Goal: Communication & Community: Answer question/provide support

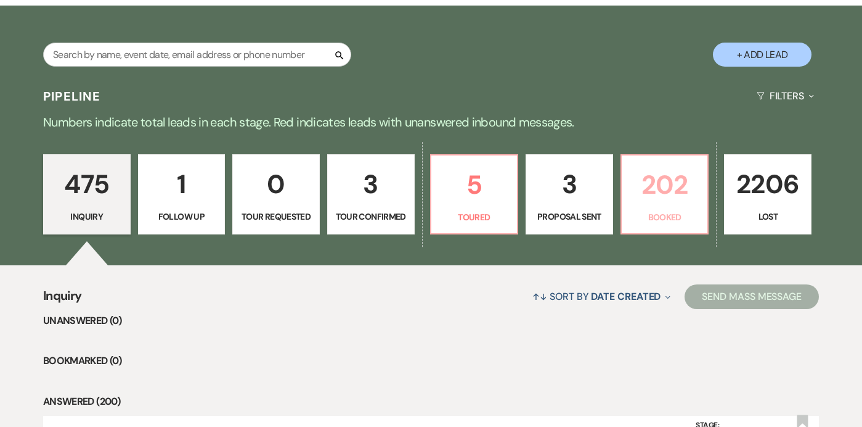
click at [638, 184] on p "202" at bounding box center [665, 184] width 72 height 41
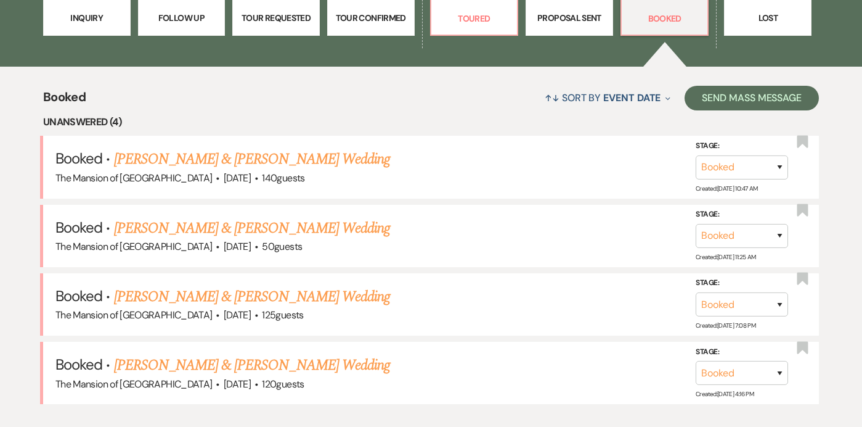
scroll to position [422, 0]
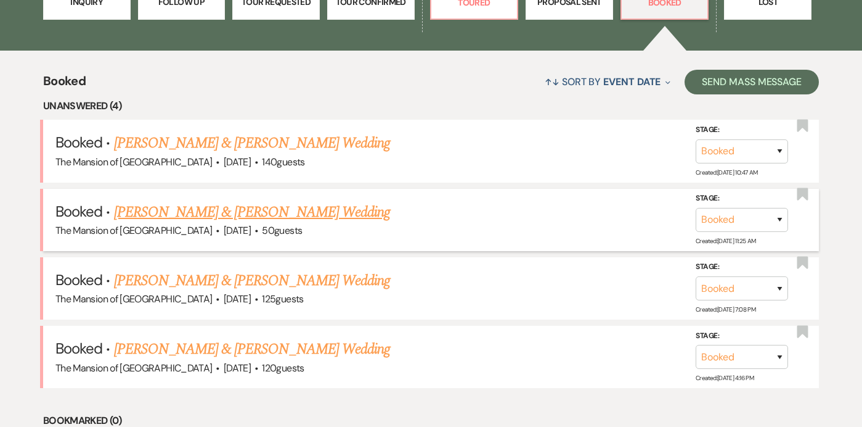
click at [275, 207] on link "[PERSON_NAME] & [PERSON_NAME] Wedding" at bounding box center [252, 212] width 276 height 22
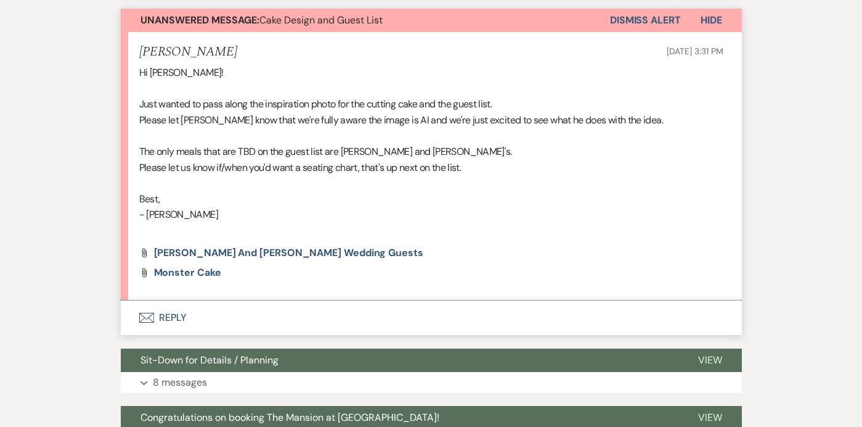
scroll to position [344, 0]
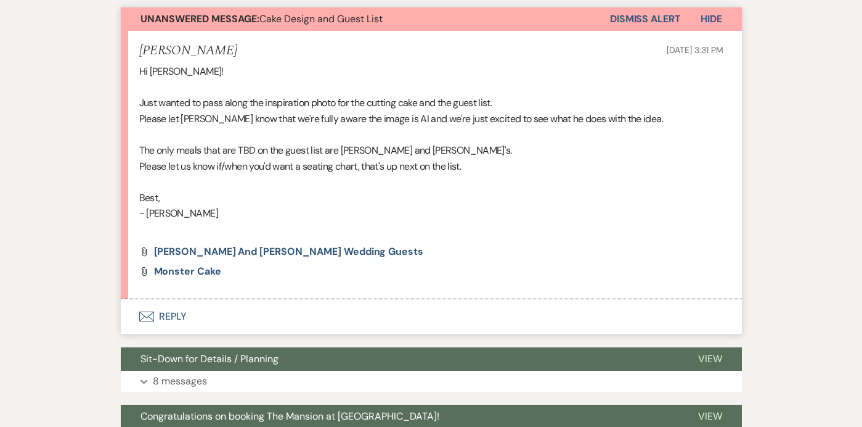
click at [458, 317] on button "Envelope Reply" at bounding box center [431, 316] width 621 height 35
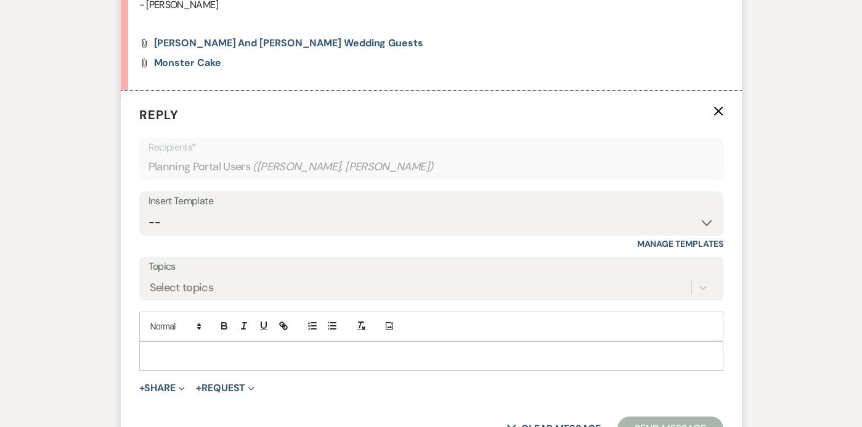
scroll to position [557, 0]
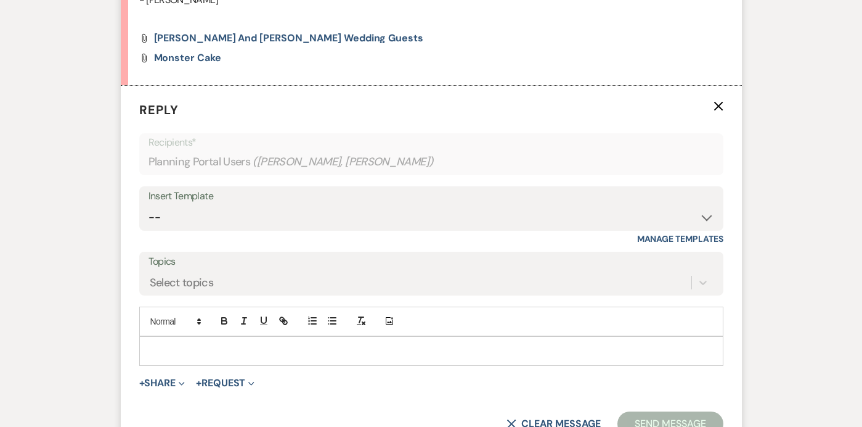
click at [343, 349] on p at bounding box center [431, 351] width 565 height 14
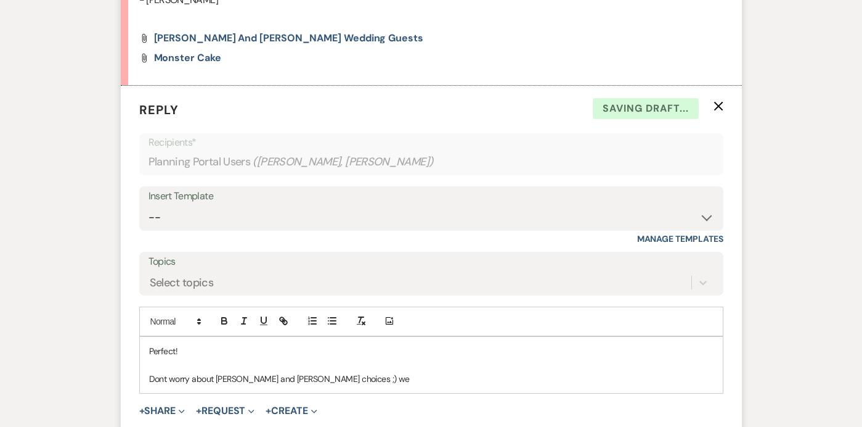
click at [164, 377] on p "Dont worry about [PERSON_NAME] and [PERSON_NAME] choices ;) we" at bounding box center [431, 379] width 565 height 14
click at [332, 378] on p "Don't worry about [PERSON_NAME] and [PERSON_NAME] choices ;) we" at bounding box center [431, 379] width 565 height 14
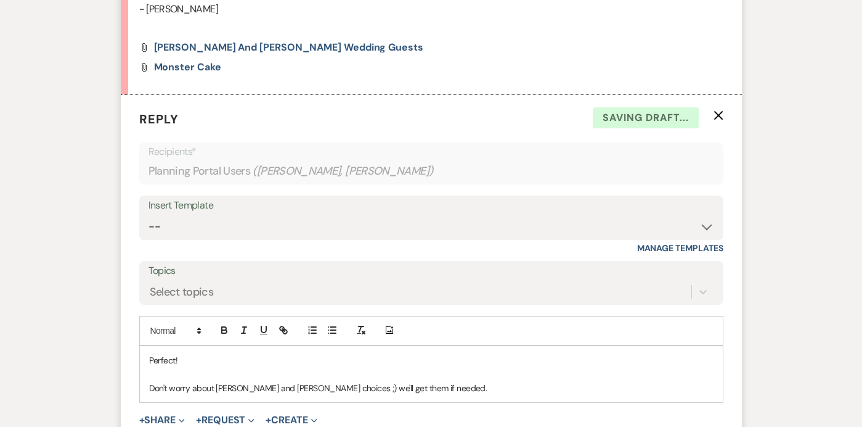
scroll to position [549, 0]
click at [396, 391] on p "Don't worry about [PERSON_NAME] and [PERSON_NAME] choices ;) we'll get them if …" at bounding box center [431, 387] width 565 height 14
click at [556, 381] on p "Don't worry about [PERSON_NAME] and [PERSON_NAME] choices ;) we'll get them if …" at bounding box center [431, 387] width 565 height 14
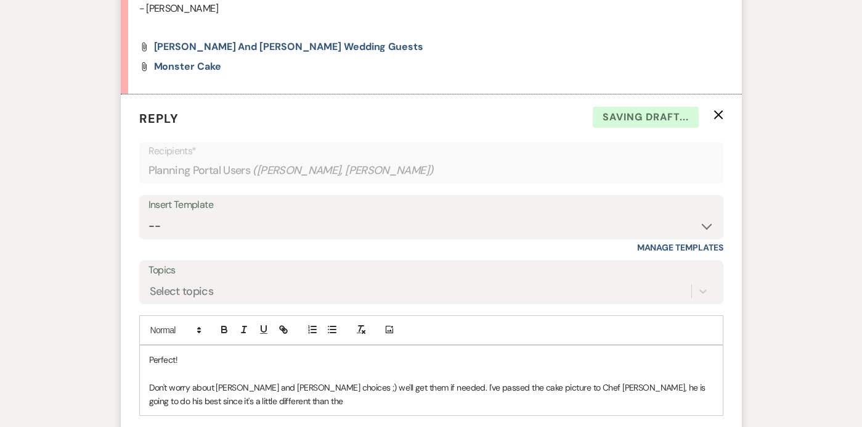
click at [654, 387] on p "Don't worry about [PERSON_NAME] and [PERSON_NAME] choices ;) we'll get them if …" at bounding box center [431, 394] width 565 height 28
click at [608, 401] on p "Don't worry about [PERSON_NAME] and [PERSON_NAME] choices ;) we'll get them if …" at bounding box center [431, 394] width 565 height 28
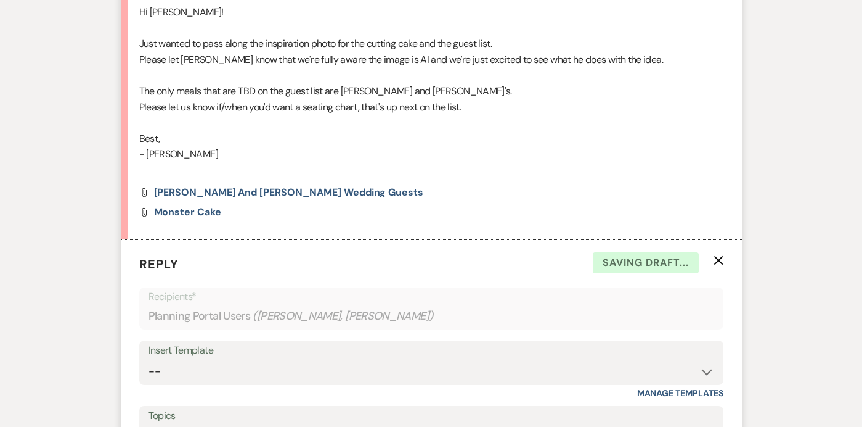
scroll to position [404, 0]
click at [293, 194] on span "[PERSON_NAME] and [PERSON_NAME] wedding guests" at bounding box center [288, 191] width 269 height 13
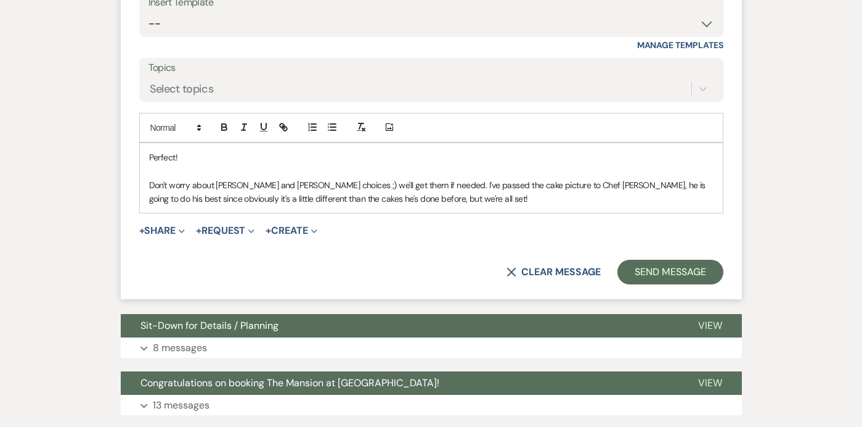
scroll to position [748, 0]
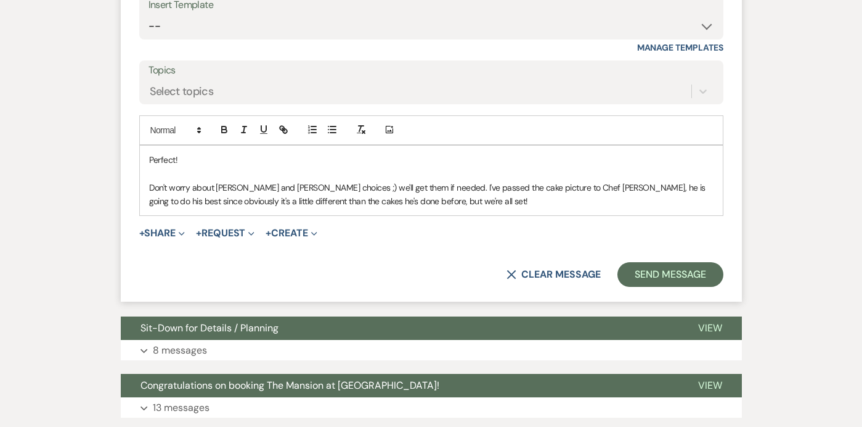
click at [401, 200] on p "Don't worry about [PERSON_NAME] and [PERSON_NAME] choices ;) we'll get them if …" at bounding box center [431, 195] width 565 height 28
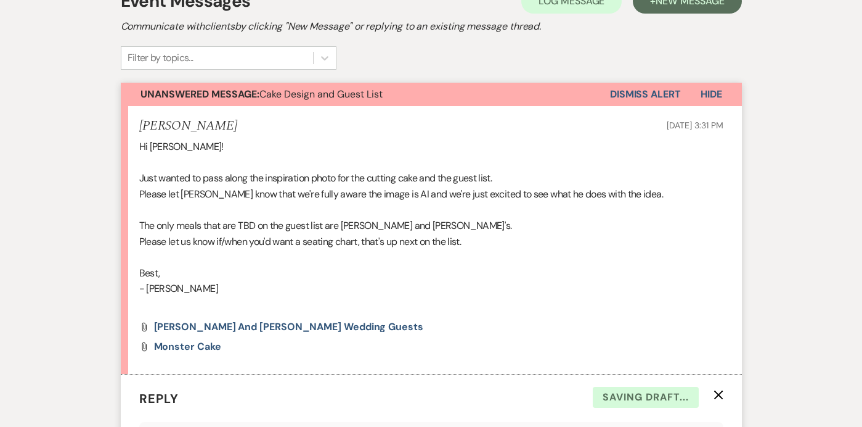
scroll to position [157, 0]
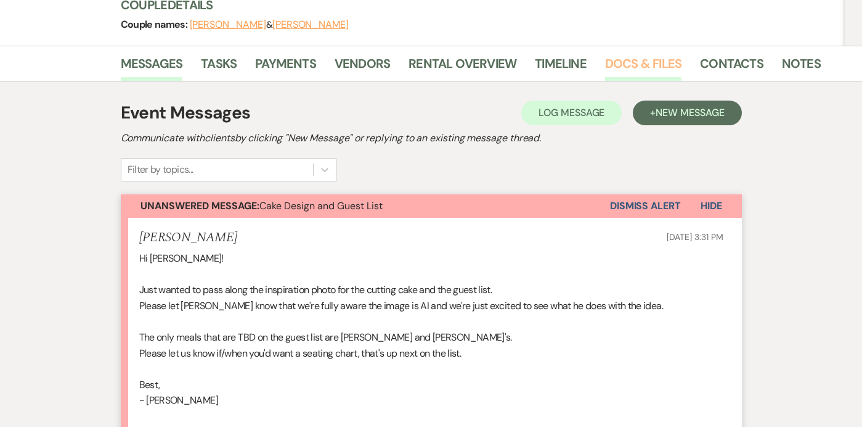
click at [614, 59] on link "Docs & Files" at bounding box center [643, 67] width 76 height 27
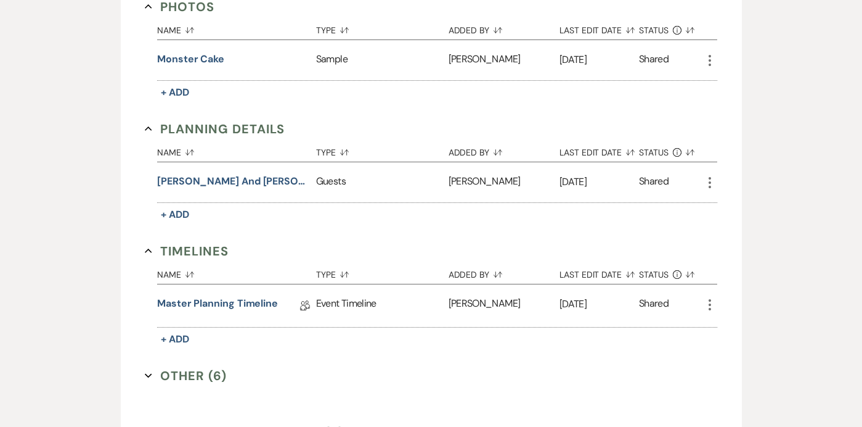
scroll to position [539, 0]
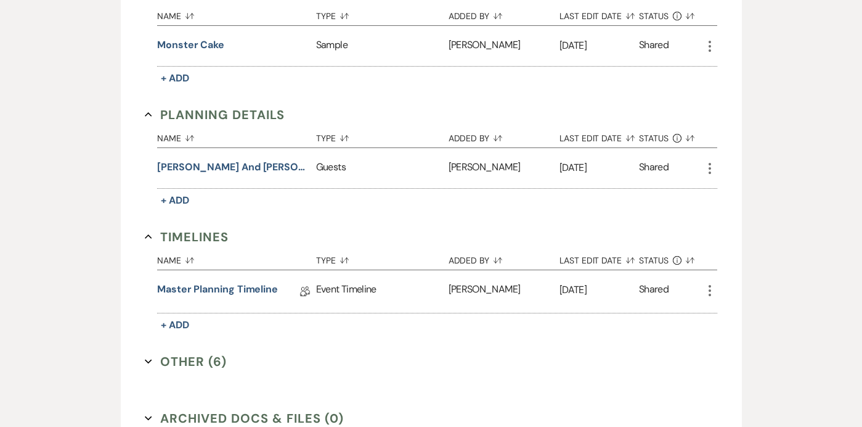
click at [150, 359] on use "button" at bounding box center [148, 361] width 7 height 4
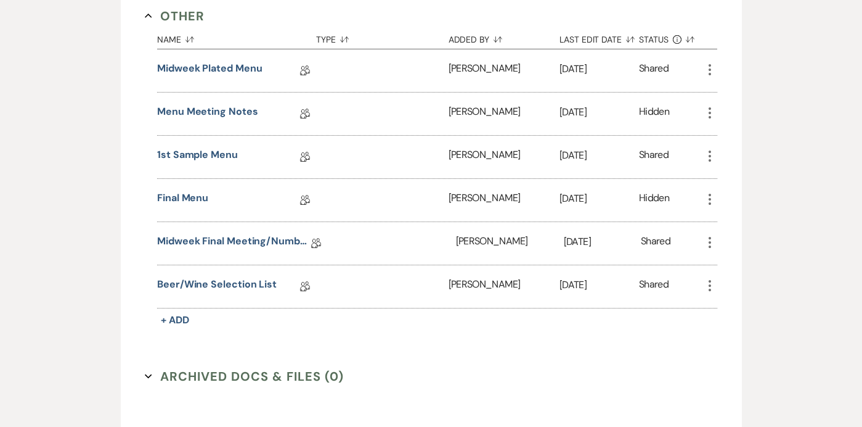
scroll to position [936, 0]
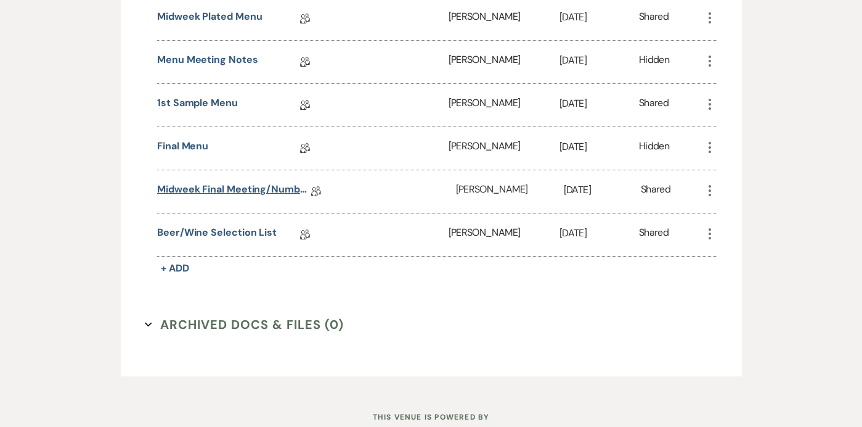
click at [217, 187] on link "Midweek Final Meeting/Numbers Doc" at bounding box center [234, 191] width 154 height 19
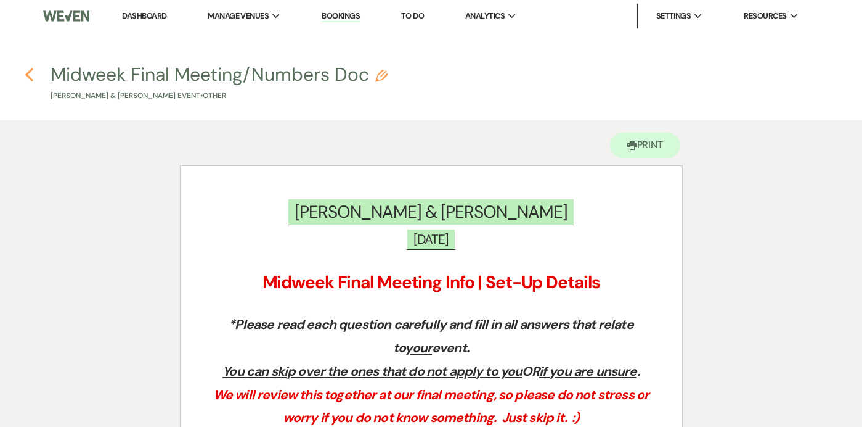
click at [30, 76] on icon "Previous" at bounding box center [29, 74] width 9 height 15
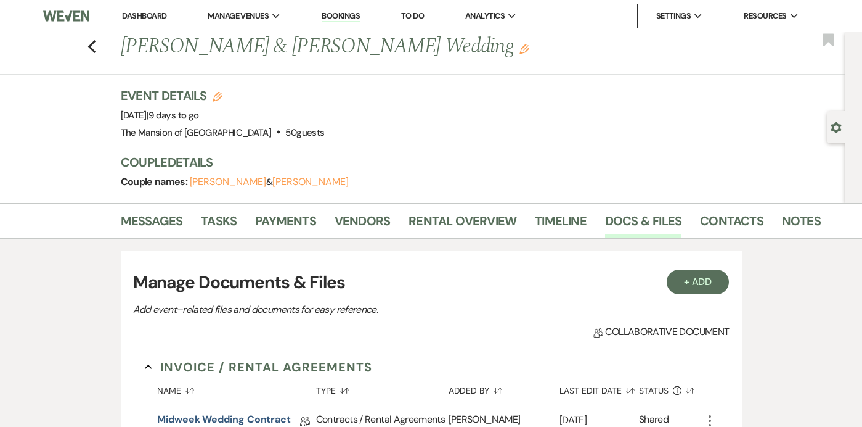
scroll to position [674, 0]
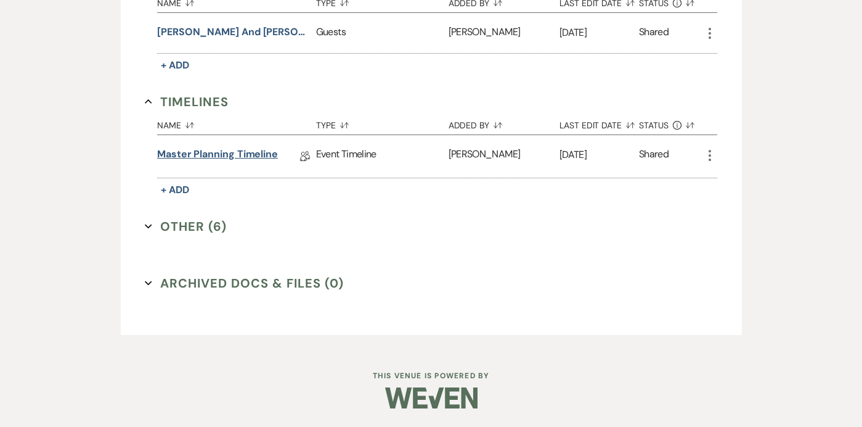
click at [200, 158] on link "Master Planning Timeline" at bounding box center [217, 156] width 121 height 19
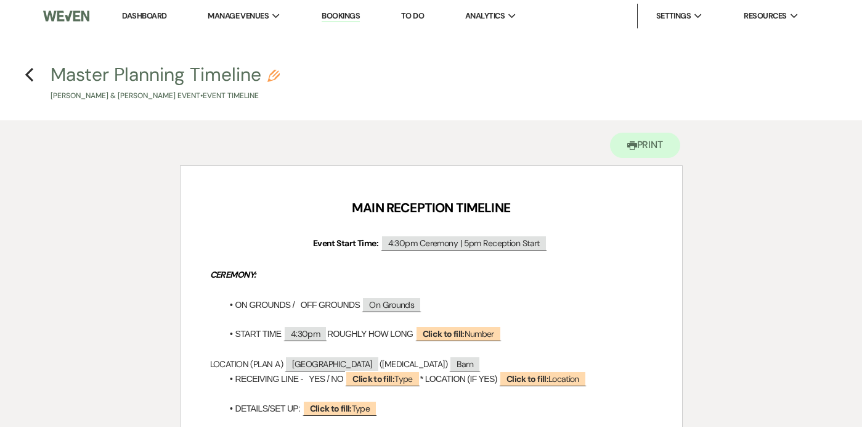
click at [35, 80] on h4 "Previous Master Planning Timeline Pencil [PERSON_NAME] & [PERSON_NAME] Event • …" at bounding box center [431, 82] width 862 height 40
click at [31, 73] on icon "Previous" at bounding box center [29, 74] width 9 height 15
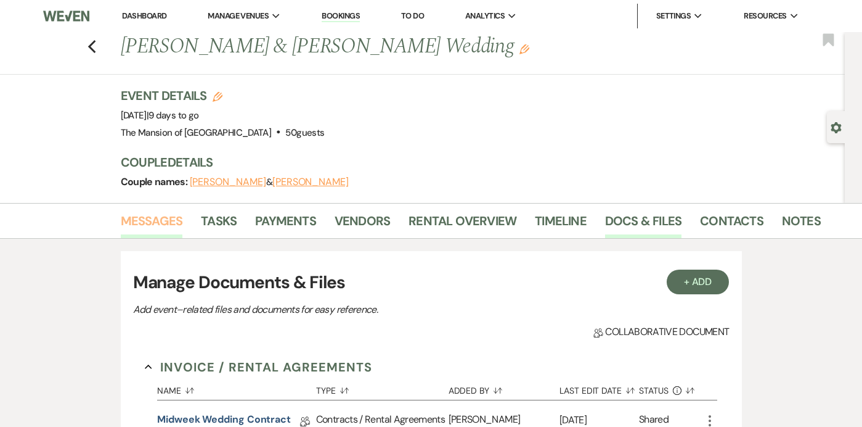
click at [149, 221] on link "Messages" at bounding box center [152, 224] width 62 height 27
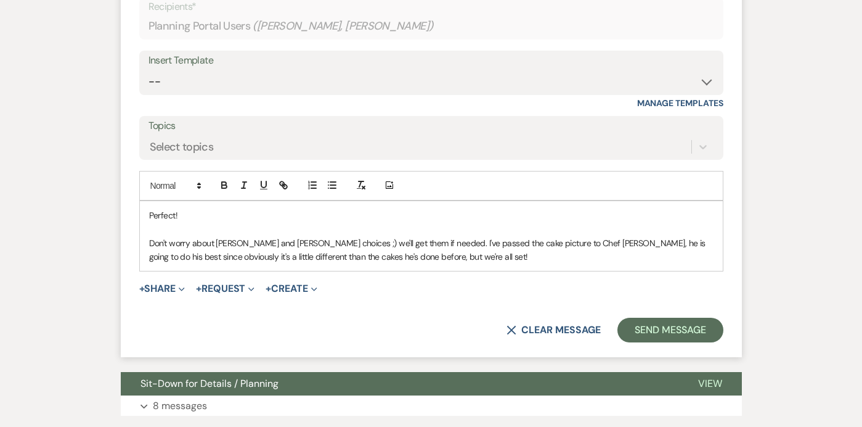
scroll to position [701, 0]
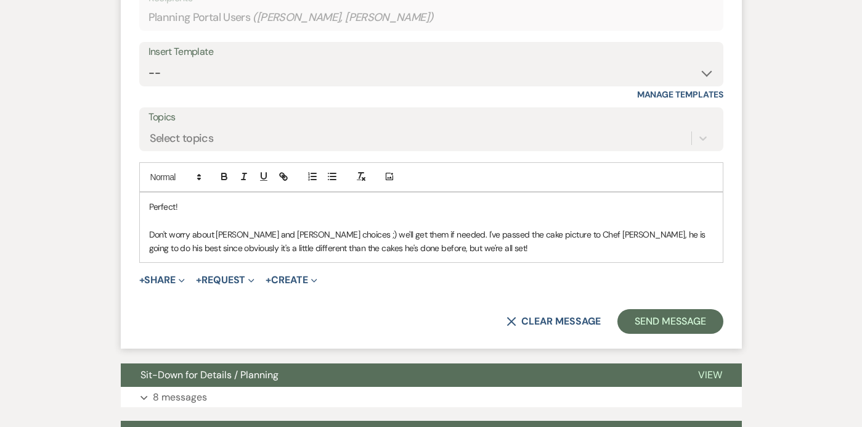
click at [411, 248] on p "Don't worry about [PERSON_NAME] and [PERSON_NAME] choices ;) we'll get them if …" at bounding box center [431, 241] width 565 height 28
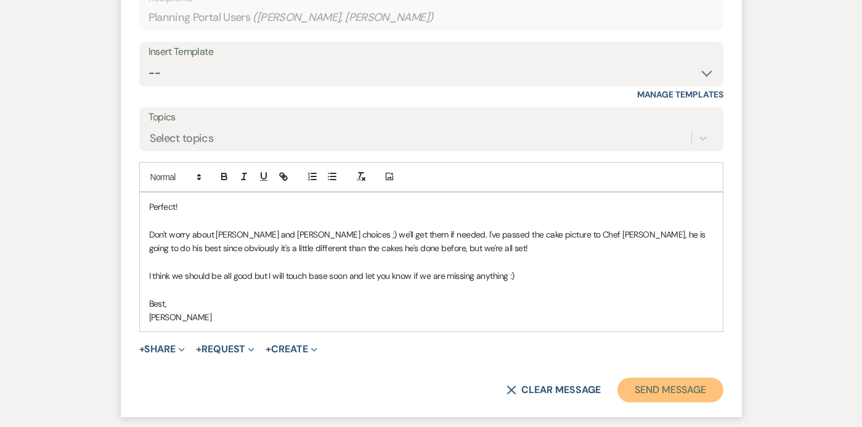
click at [669, 390] on button "Send Message" at bounding box center [670, 389] width 105 height 25
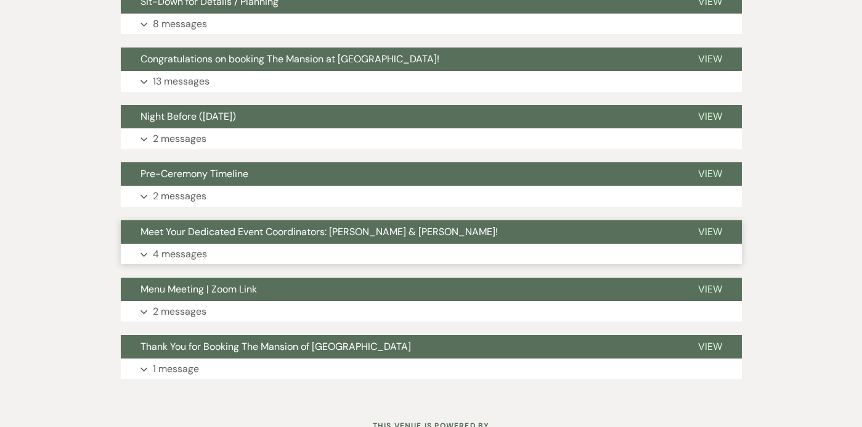
scroll to position [0, 0]
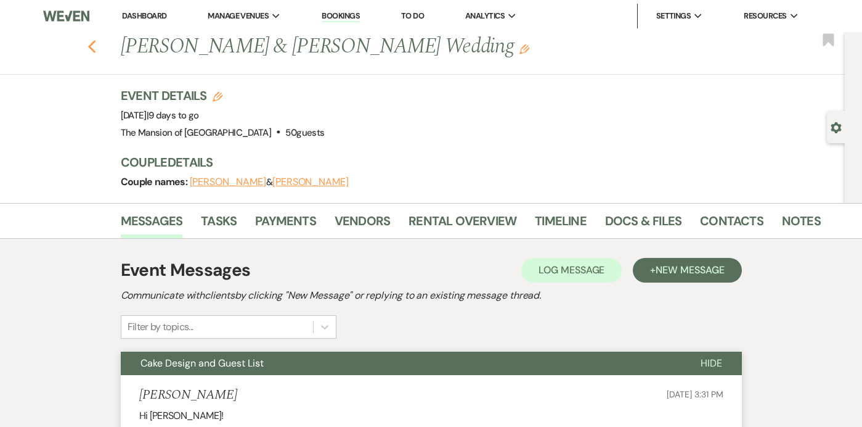
click at [92, 41] on icon "Previous" at bounding box center [92, 46] width 9 height 15
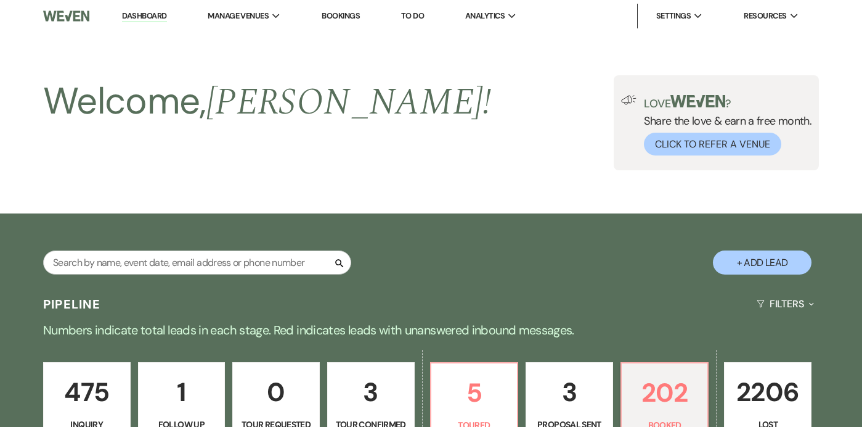
scroll to position [422, 0]
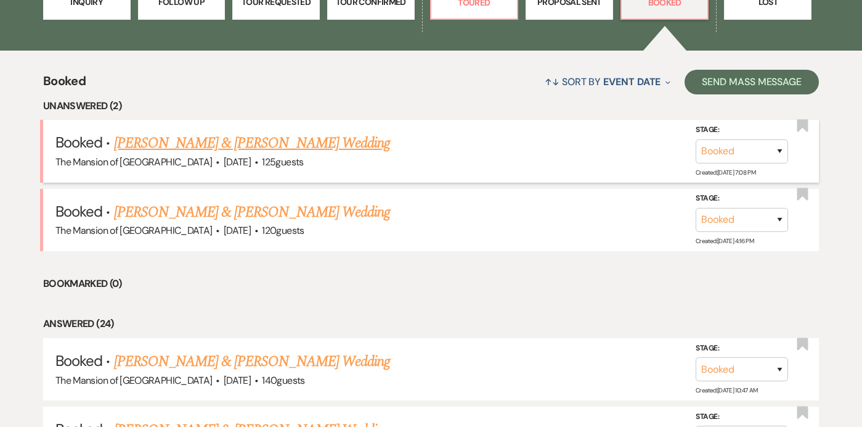
click at [284, 142] on link "[PERSON_NAME] & [PERSON_NAME] Wedding" at bounding box center [252, 143] width 276 height 22
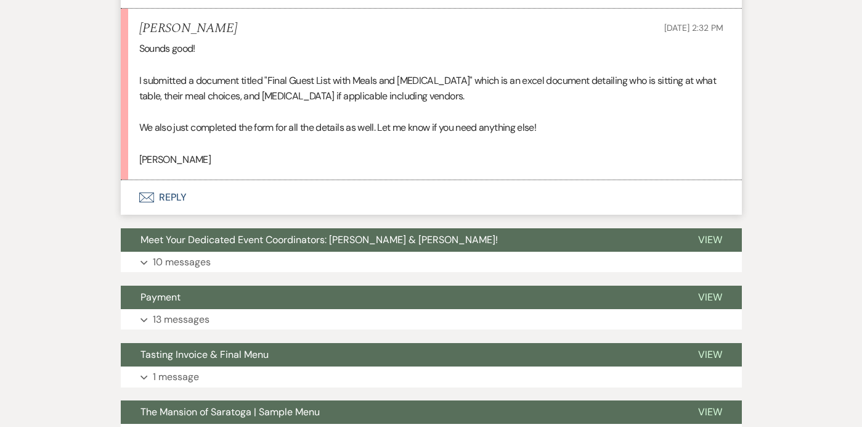
scroll to position [3648, 0]
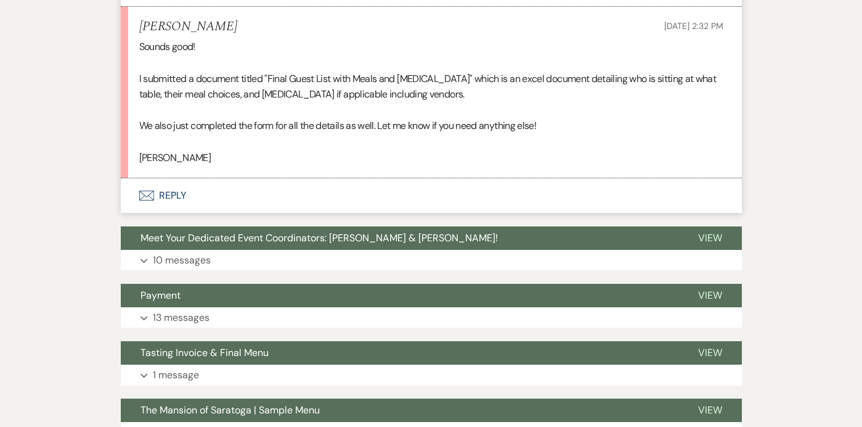
click at [478, 213] on button "Envelope Reply" at bounding box center [431, 195] width 621 height 35
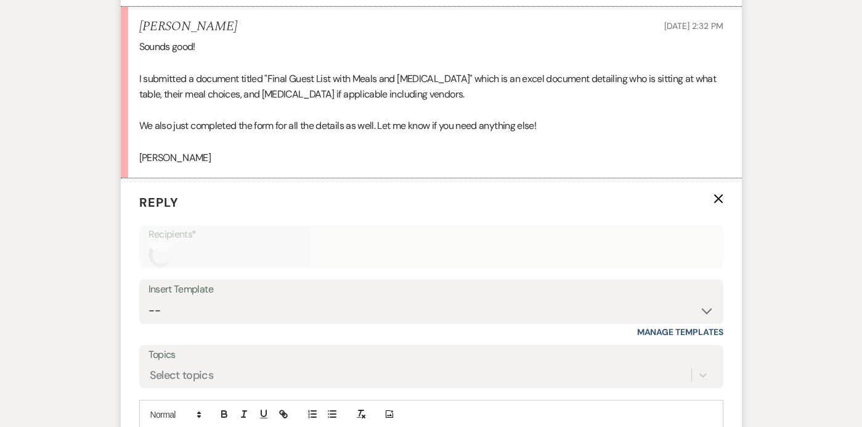
scroll to position [3812, 0]
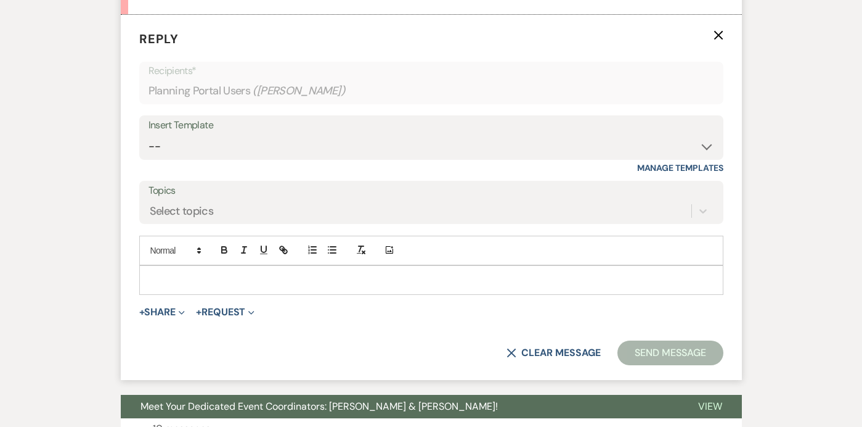
click at [423, 287] on p at bounding box center [431, 280] width 565 height 14
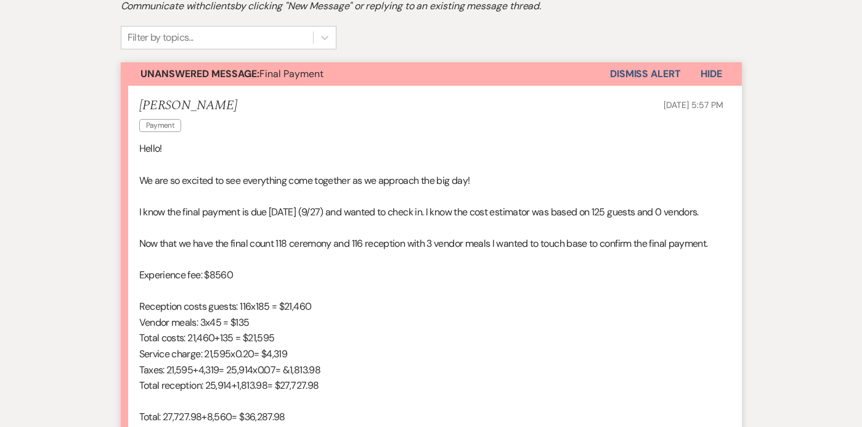
scroll to position [0, 0]
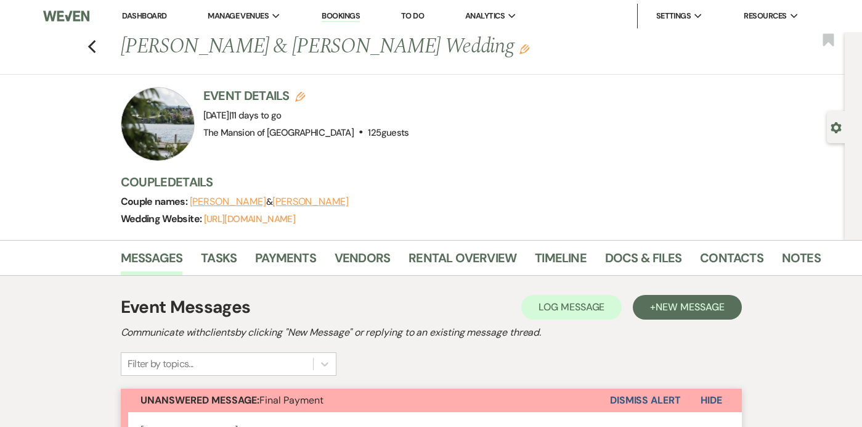
click at [657, 248] on link "Docs & Files" at bounding box center [643, 261] width 76 height 27
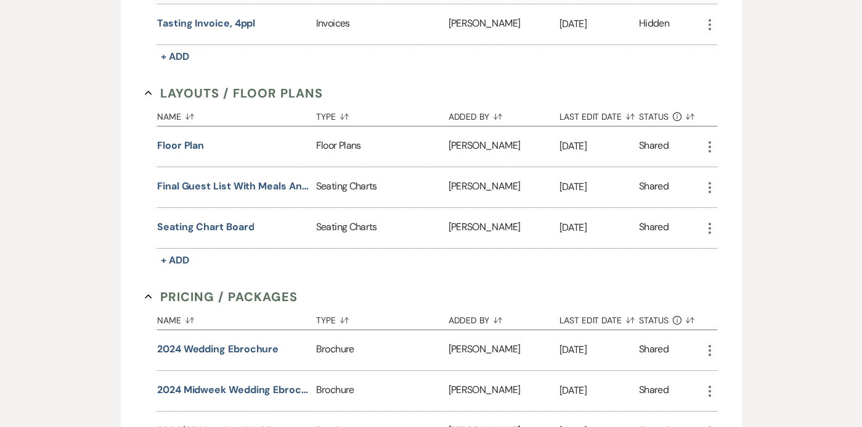
scroll to position [650, 0]
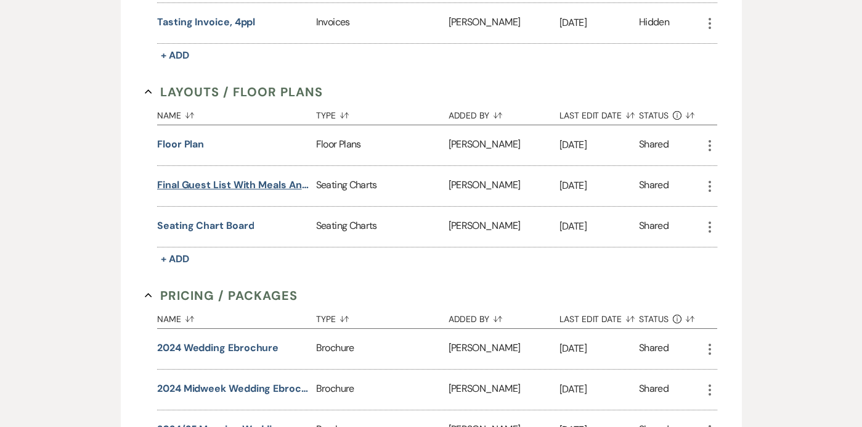
click at [247, 184] on button "Final Guest List with Meals and [MEDICAL_DATA]" at bounding box center [234, 185] width 154 height 15
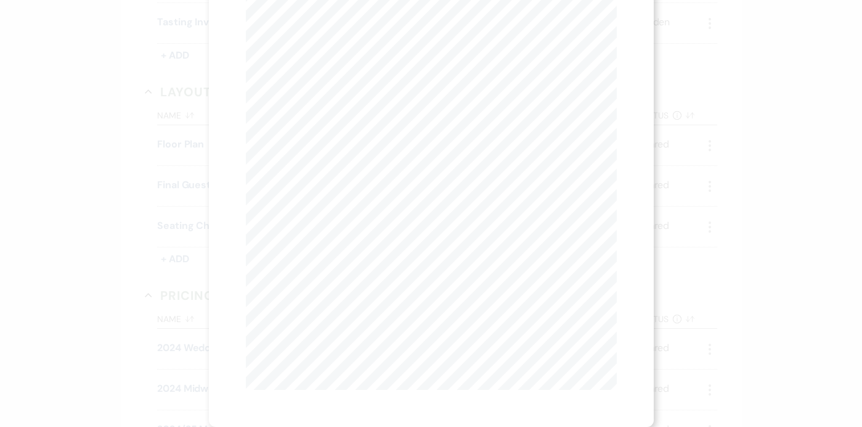
scroll to position [0, 0]
click at [616, 32] on icon "X" at bounding box center [611, 33] width 11 height 11
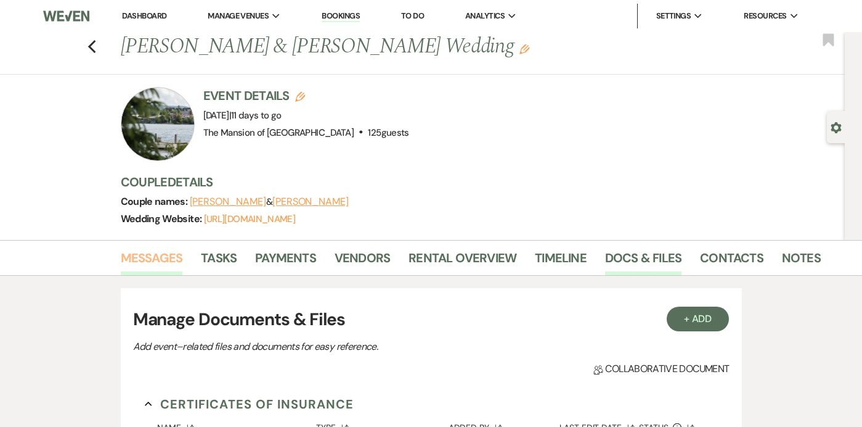
click at [133, 258] on link "Messages" at bounding box center [152, 261] width 62 height 27
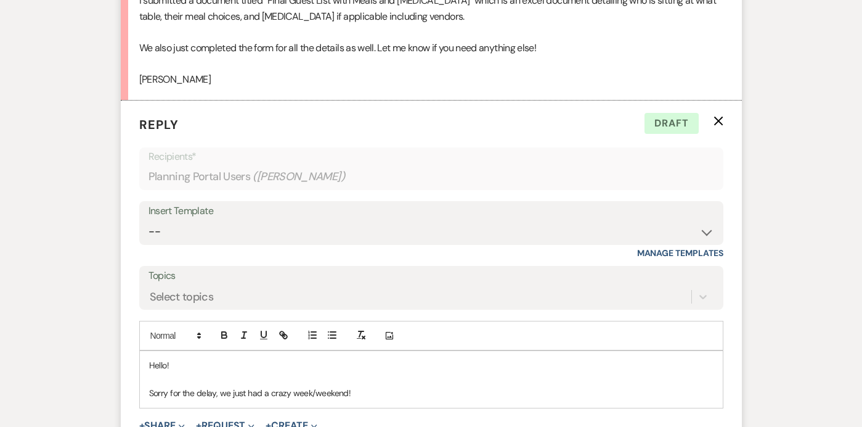
scroll to position [3318, 0]
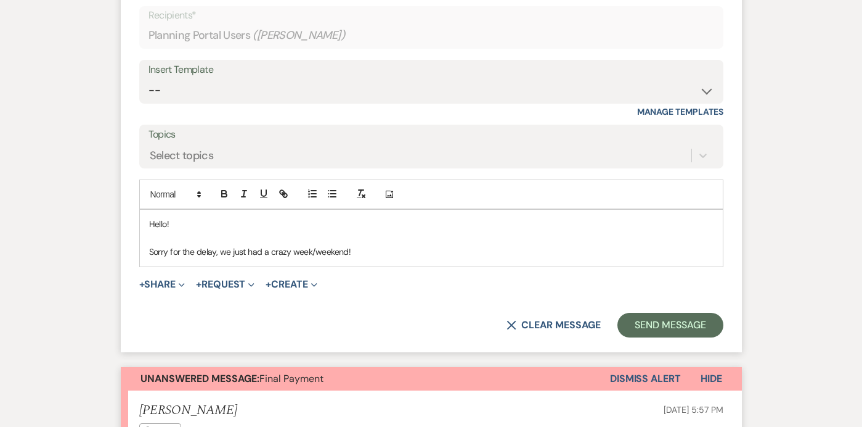
click at [364, 249] on p "Sorry for the delay, we just had a crazy week/weekend!" at bounding box center [431, 252] width 565 height 14
click at [349, 250] on p "Sorry for the delay, we just had a crazy week/weekend! That document is absolut…" at bounding box center [431, 252] width 565 height 14
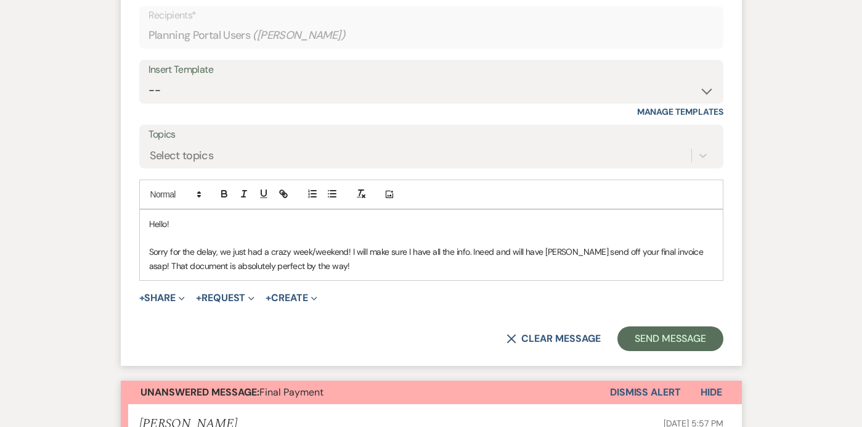
click at [471, 252] on p "Sorry for the delay, we just had a crazy week/weekend! I will make sure I have …" at bounding box center [431, 259] width 565 height 28
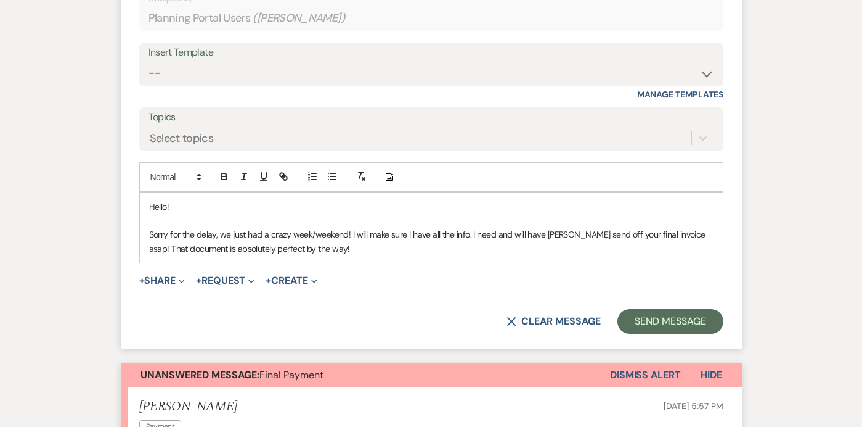
scroll to position [3328, 0]
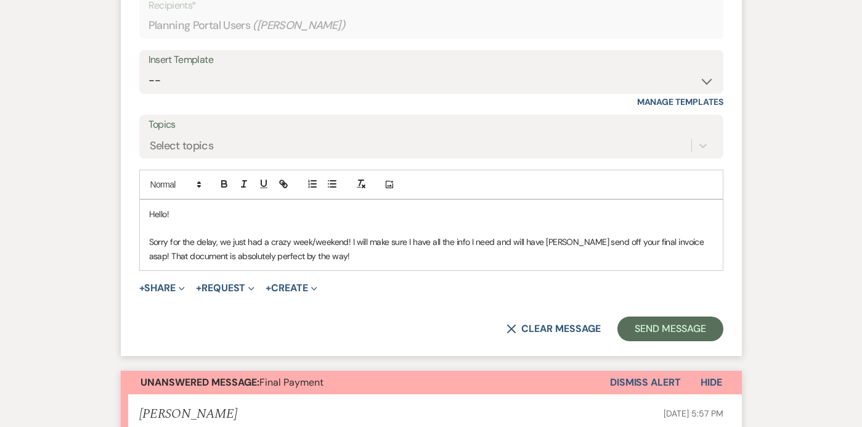
click at [674, 244] on p "Sorry for the delay, we just had a crazy week/weekend! I will make sure I have …" at bounding box center [431, 249] width 565 height 28
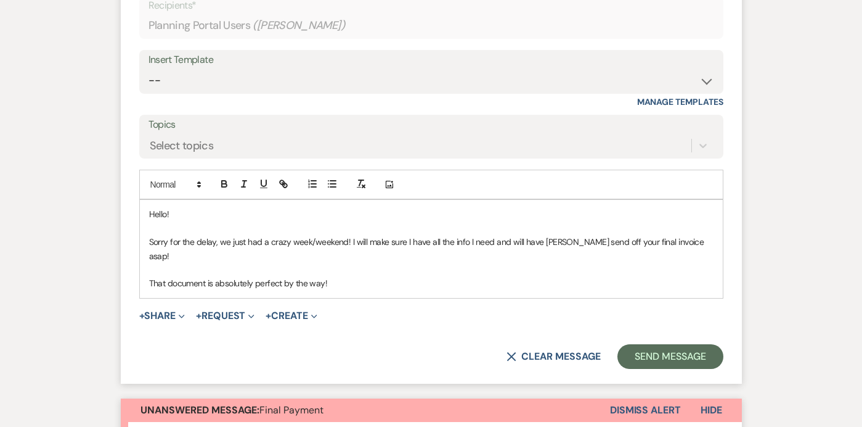
click at [699, 245] on p "Sorry for the delay, we just had a crazy week/weekend! I will make sure I have …" at bounding box center [431, 249] width 565 height 28
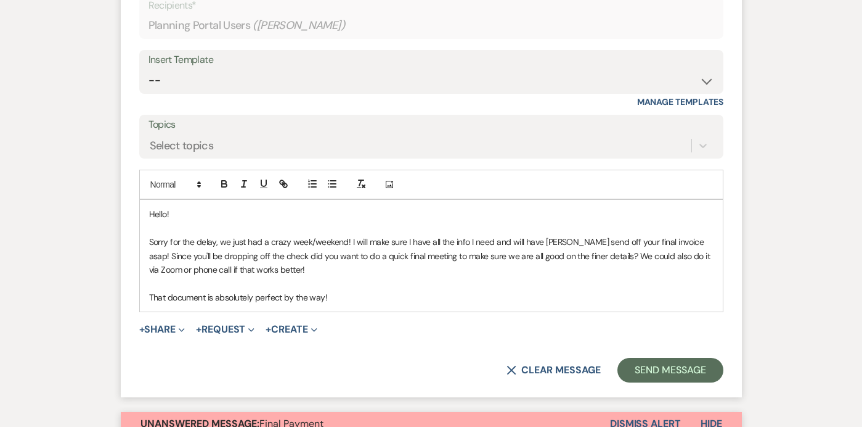
click at [473, 255] on p "Sorry for the delay, we just had a crazy week/weekend! I will make sure I have …" at bounding box center [431, 255] width 565 height 41
click at [519, 268] on p "Sorry for the delay, we just had a crazy week/weekend! I will make sure I have …" at bounding box center [431, 255] width 565 height 41
click at [415, 268] on p "Sorry for the delay, we just had a crazy week/weekend! I will make sure I have …" at bounding box center [431, 255] width 565 height 41
click at [149, 297] on p "That document is absolutely perfect by the way!" at bounding box center [431, 297] width 565 height 14
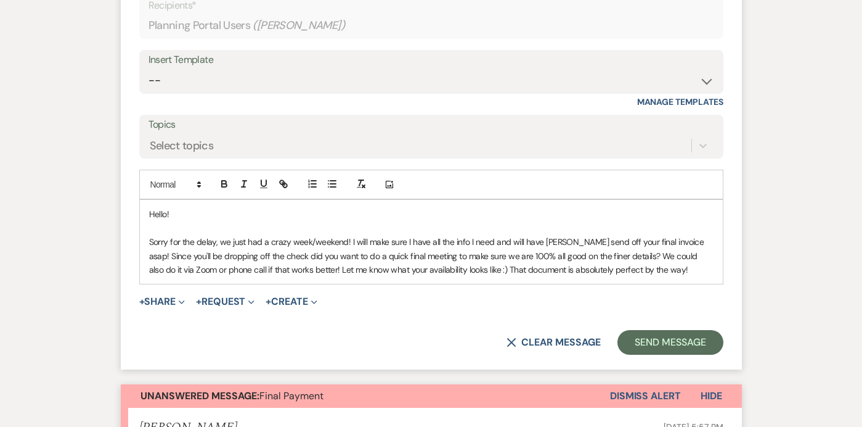
click at [448, 272] on p "Sorry for the delay, we just had a crazy week/weekend! I will make sure I have …" at bounding box center [431, 255] width 565 height 41
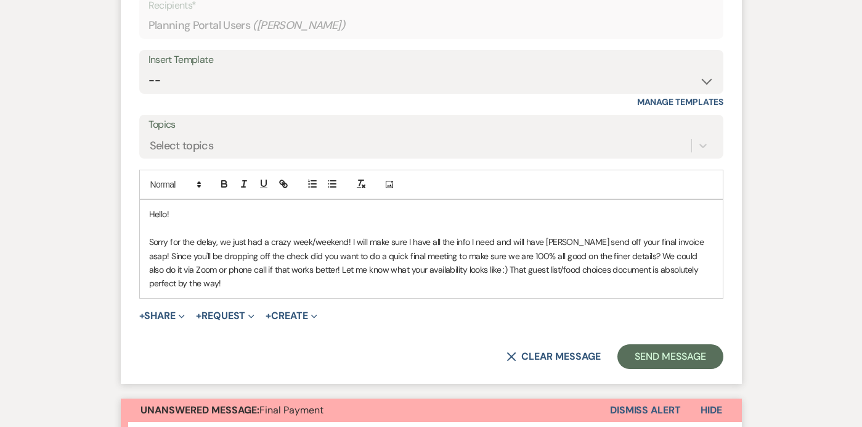
click at [698, 273] on p "Sorry for the delay, we just had a crazy week/weekend! I will make sure I have …" at bounding box center [431, 262] width 565 height 55
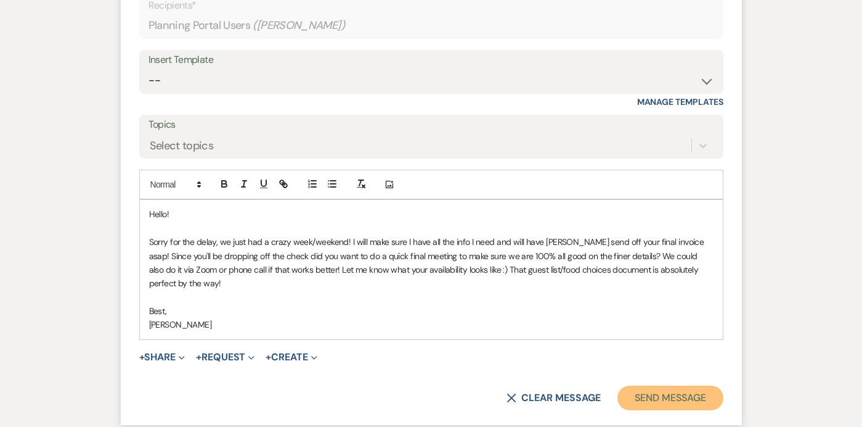
click at [666, 385] on button "Send Message" at bounding box center [670, 397] width 105 height 25
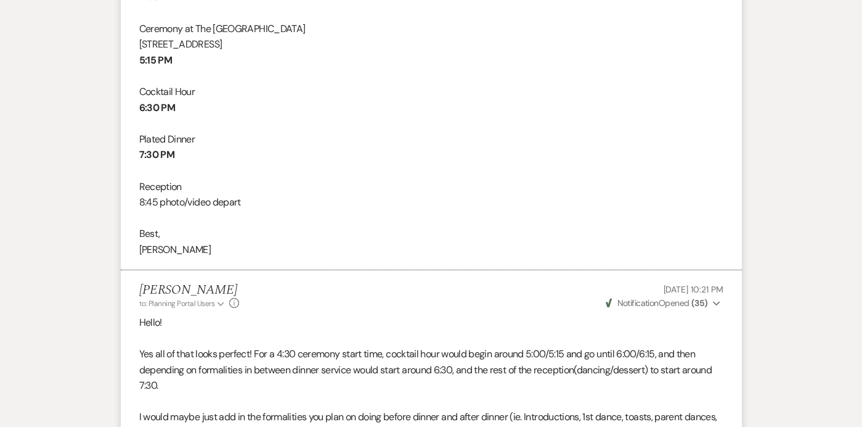
scroll to position [0, 0]
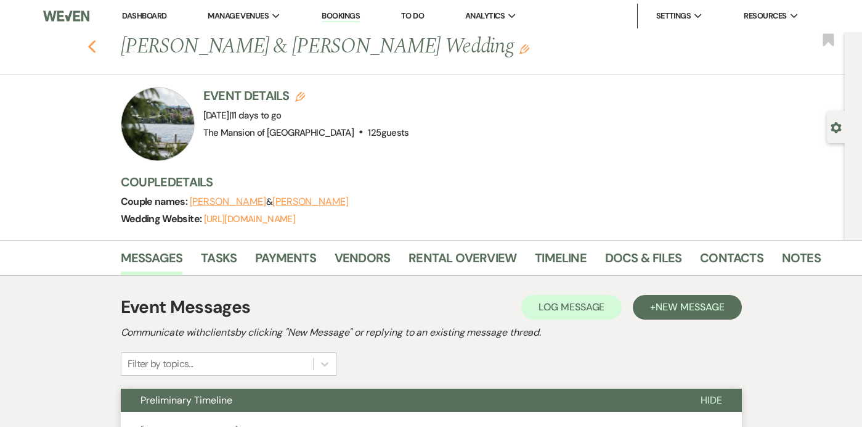
click at [94, 46] on icon "Previous" at bounding box center [92, 46] width 9 height 15
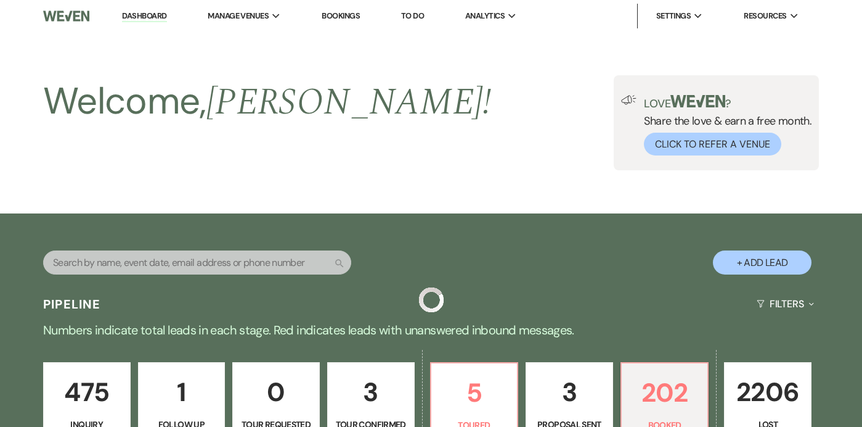
scroll to position [422, 0]
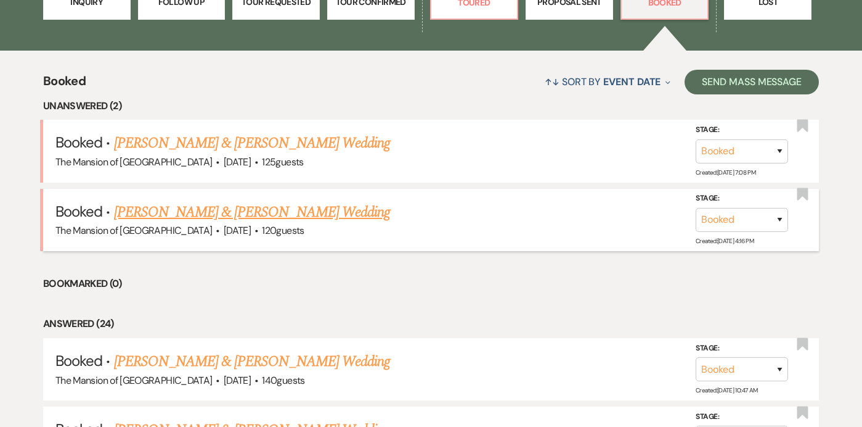
click at [223, 208] on link "[PERSON_NAME] & [PERSON_NAME] Wedding" at bounding box center [252, 212] width 276 height 22
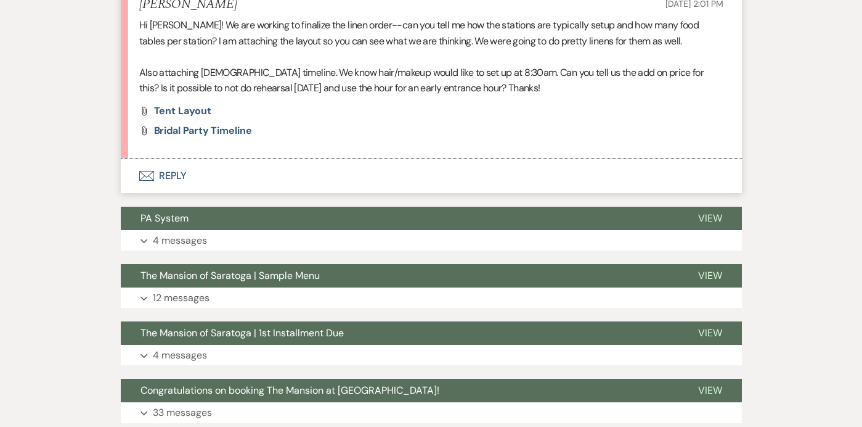
scroll to position [271, 0]
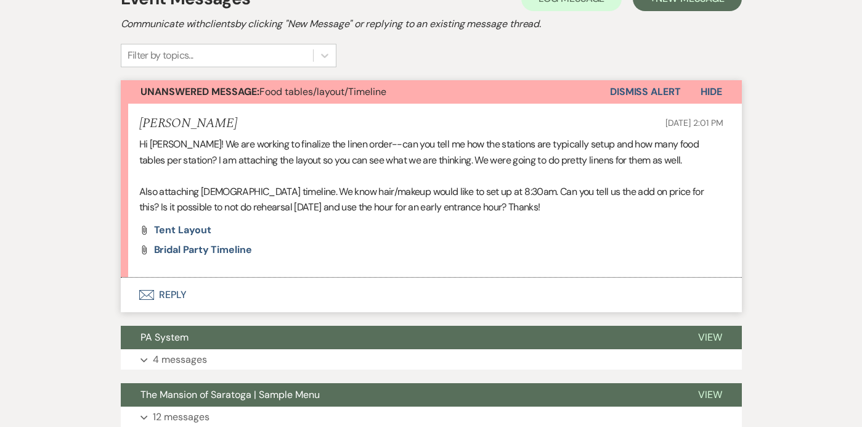
click at [391, 292] on button "Envelope Reply" at bounding box center [431, 294] width 621 height 35
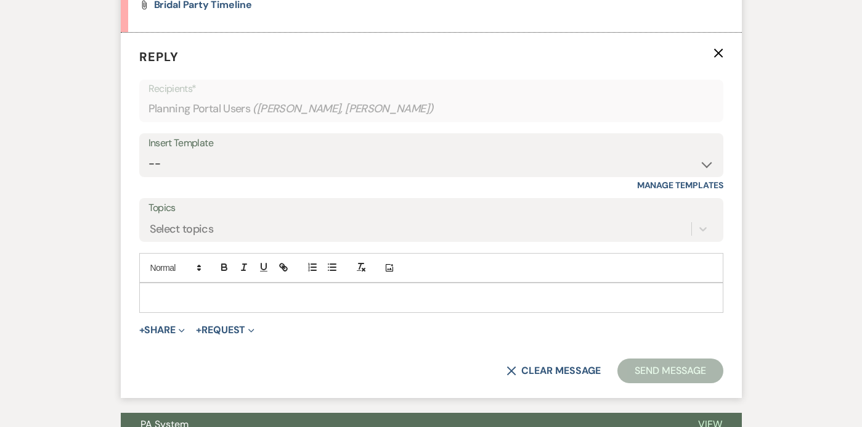
scroll to position [518, 0]
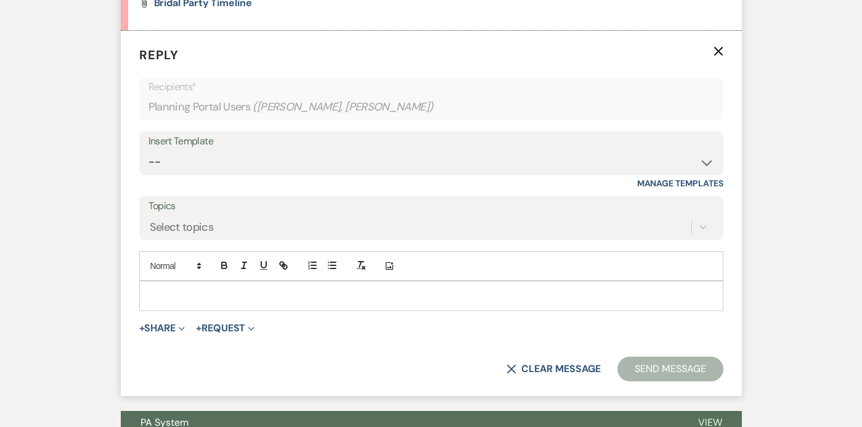
click at [388, 299] on p at bounding box center [431, 295] width 565 height 14
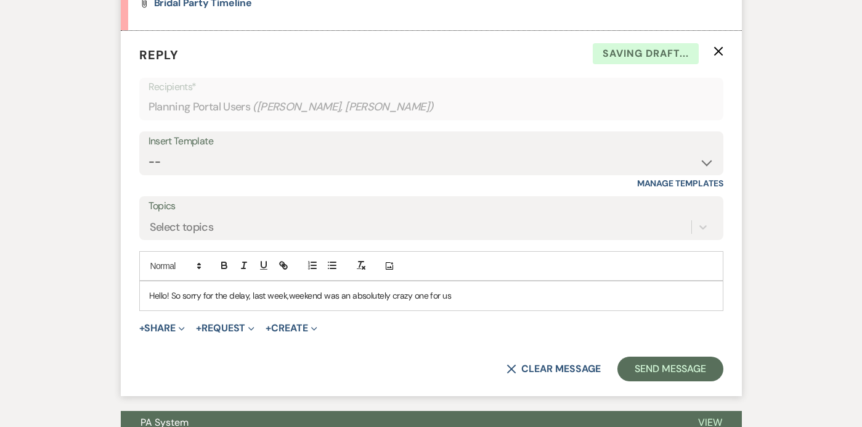
click at [288, 297] on p "Hello! So sorry for the delay, last week,weekend was an absolutely crazy one fo…" at bounding box center [431, 295] width 565 height 14
click at [453, 298] on p "Hello! So sorry for the delay, last week/weekend was an absolutely crazy one fo…" at bounding box center [431, 295] width 565 height 14
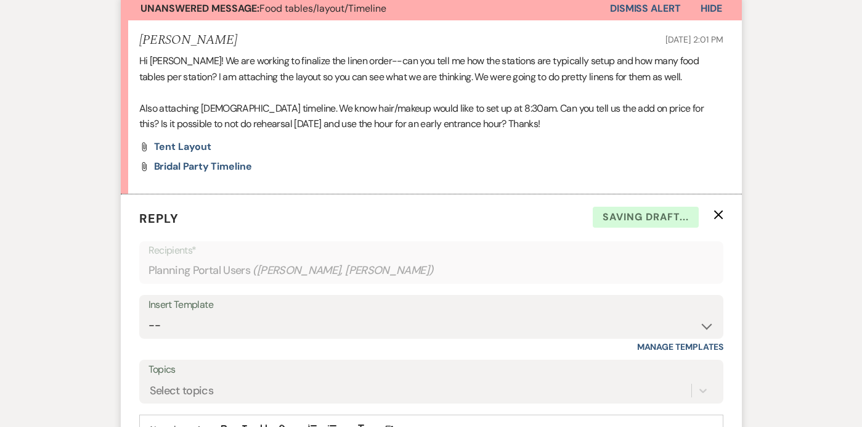
scroll to position [223, 0]
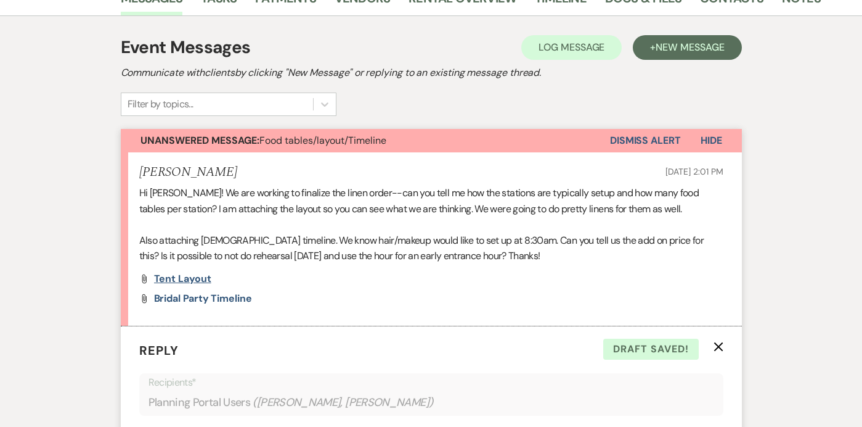
click at [196, 277] on span "Tent Layout" at bounding box center [182, 278] width 57 height 13
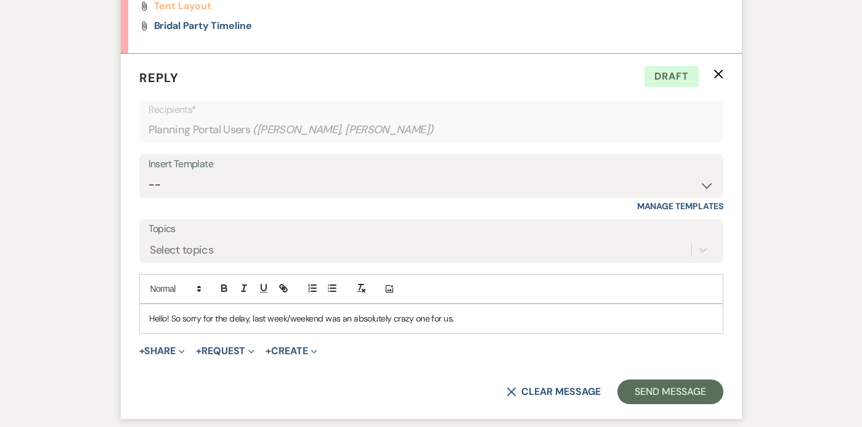
scroll to position [497, 0]
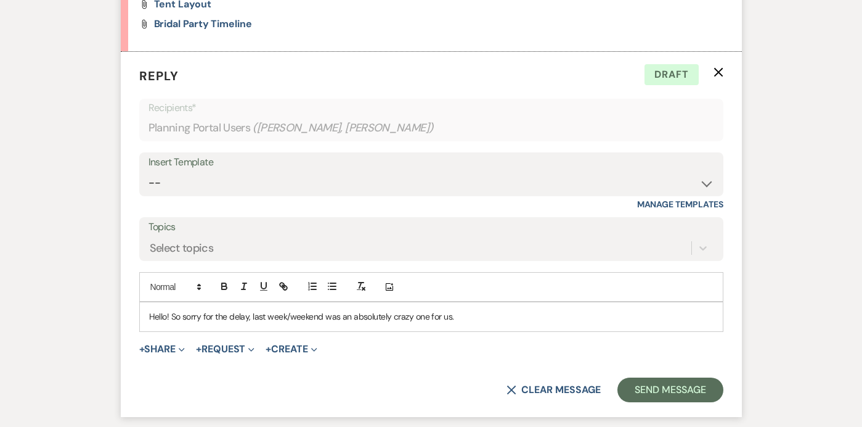
click at [460, 314] on p "Hello! So sorry for the delay, last week/weekend was an absolutely crazy one fo…" at bounding box center [431, 316] width 565 height 14
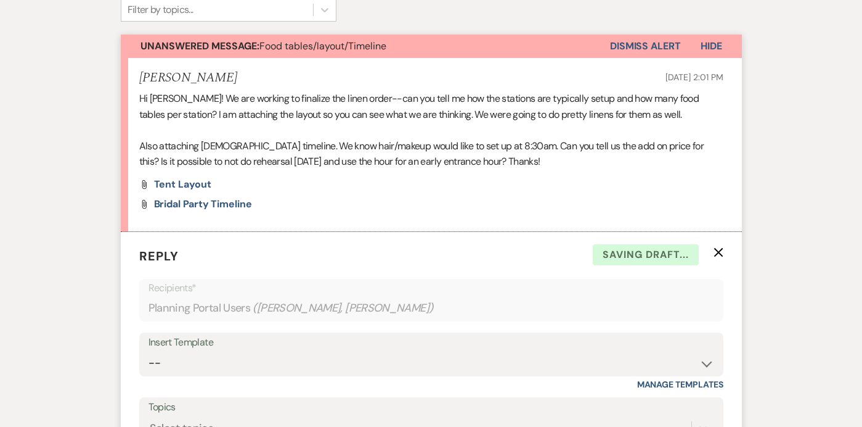
scroll to position [0, 0]
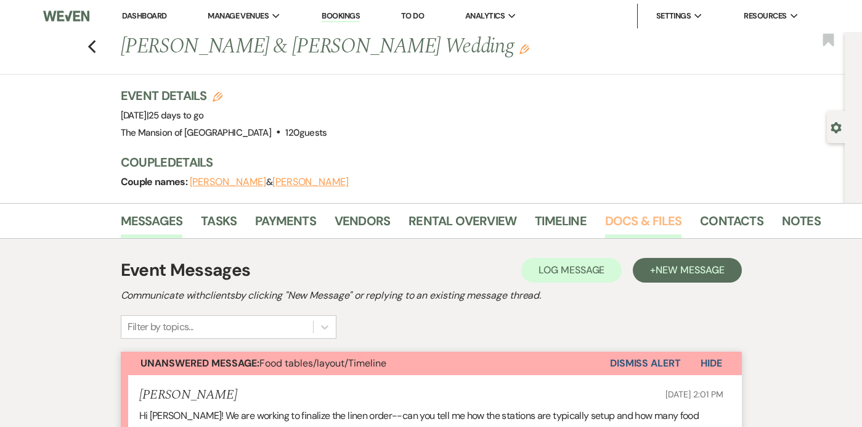
click at [622, 215] on link "Docs & Files" at bounding box center [643, 224] width 76 height 27
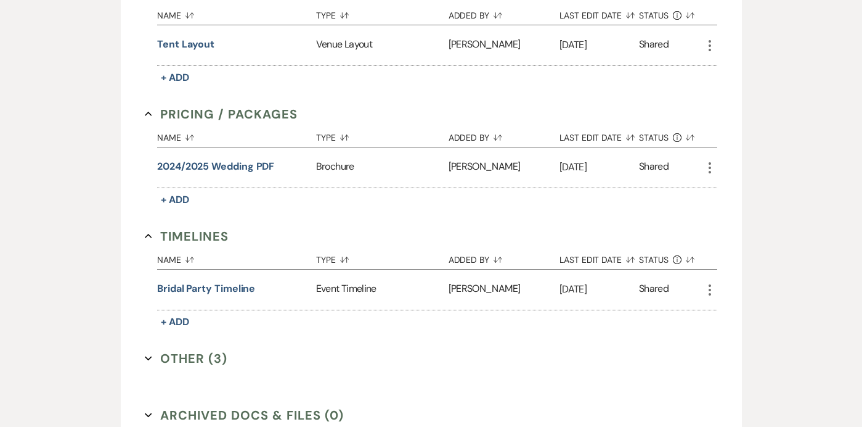
scroll to position [682, 0]
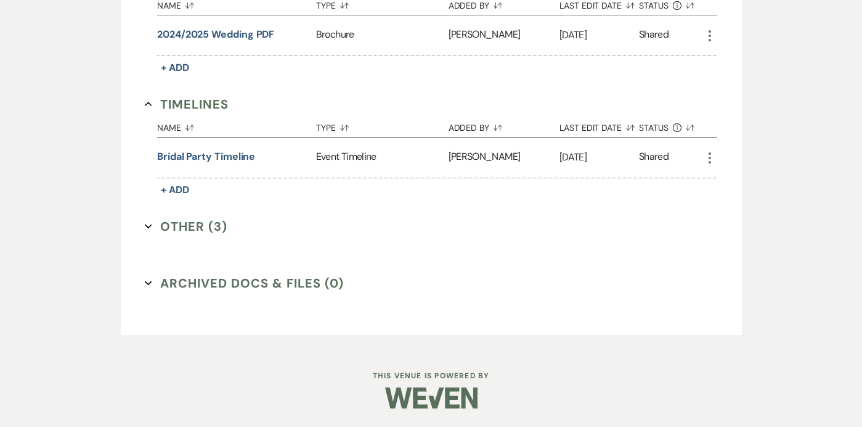
click at [152, 228] on button "Other (3) Expand" at bounding box center [186, 226] width 83 height 18
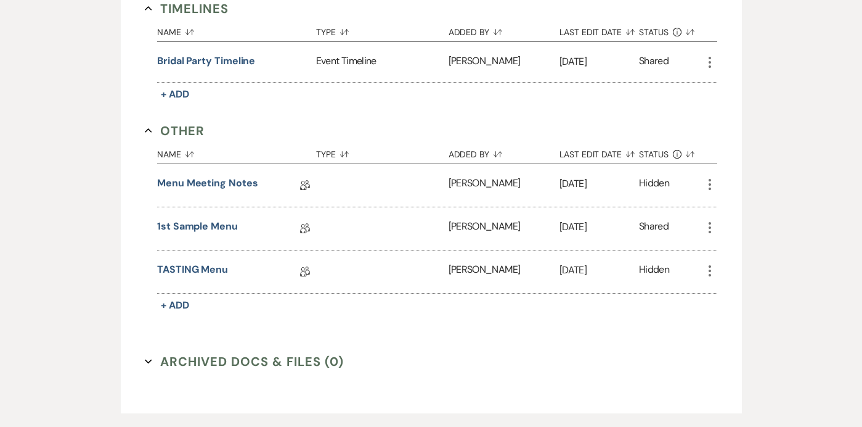
scroll to position [799, 0]
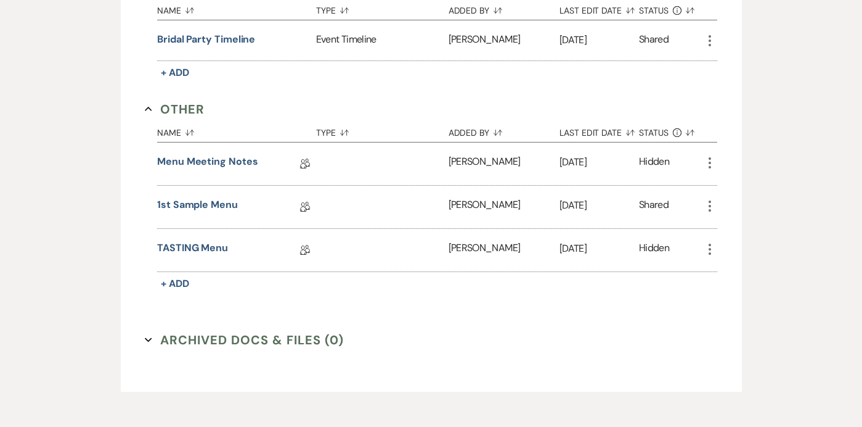
click at [708, 247] on icon "More" at bounding box center [710, 249] width 15 height 15
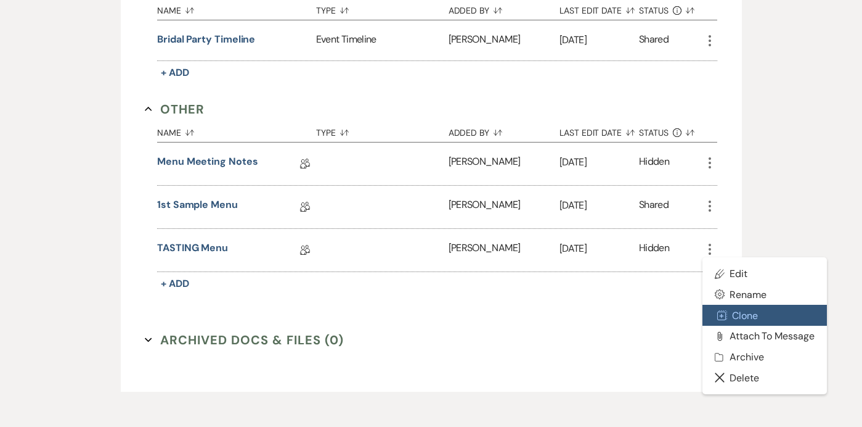
click at [728, 313] on button "Duplicate Clone" at bounding box center [765, 314] width 125 height 21
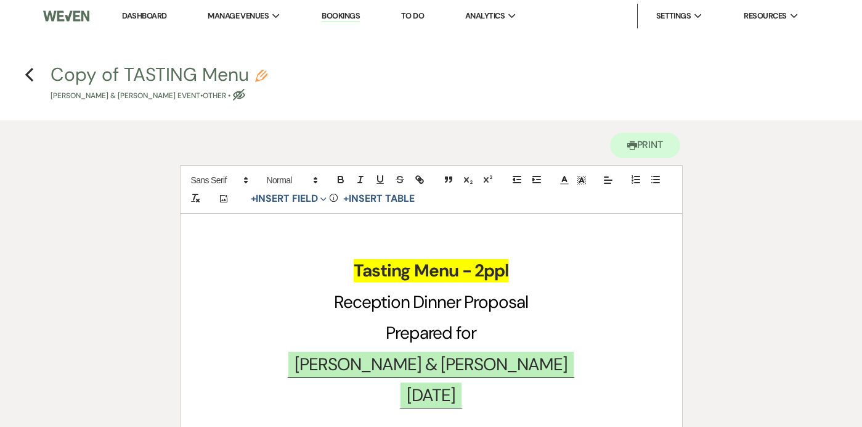
click at [263, 78] on icon "Pencil" at bounding box center [261, 76] width 12 height 12
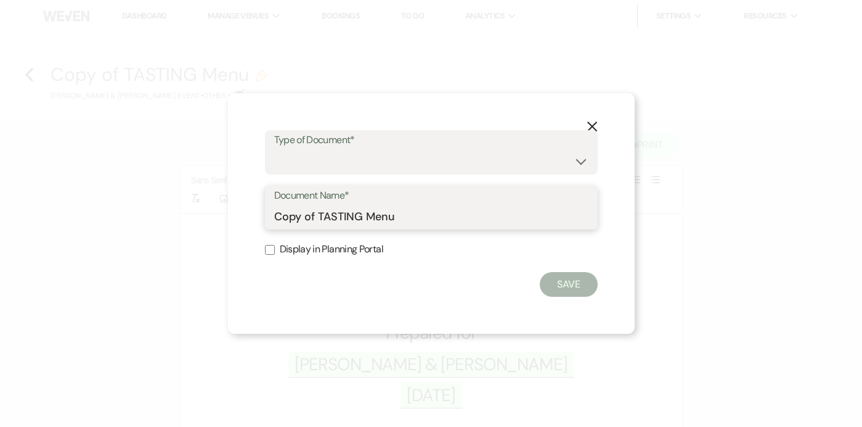
drag, startPoint x: 359, startPoint y: 215, endPoint x: 242, endPoint y: 214, distance: 117.1
click at [242, 214] on div "X Type of Document* Special Event Insurance Vendor Certificate of Insurance Con…" at bounding box center [431, 213] width 407 height 241
type input "FINAL Menu"
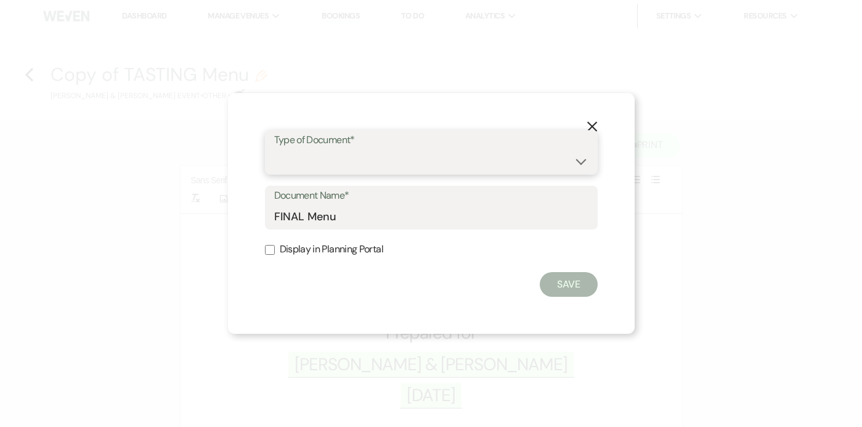
click at [297, 157] on select "Special Event Insurance Vendor Certificate of Insurance Contracts / Rental Agre…" at bounding box center [431, 161] width 314 height 24
select select "0"
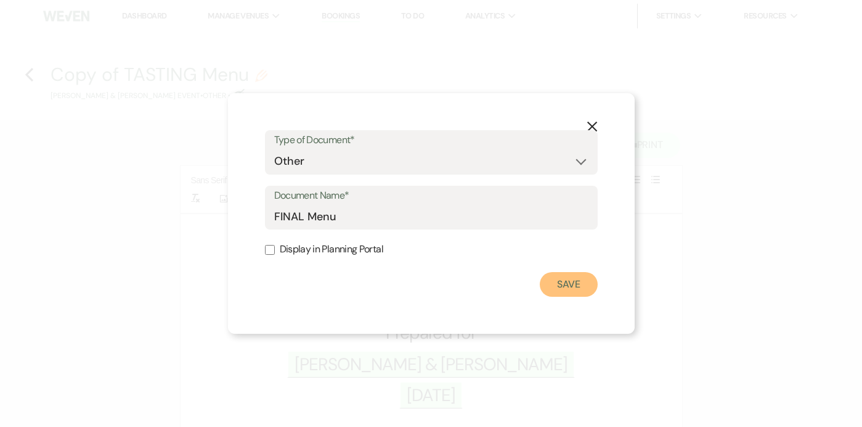
click at [562, 281] on button "Save" at bounding box center [569, 284] width 58 height 25
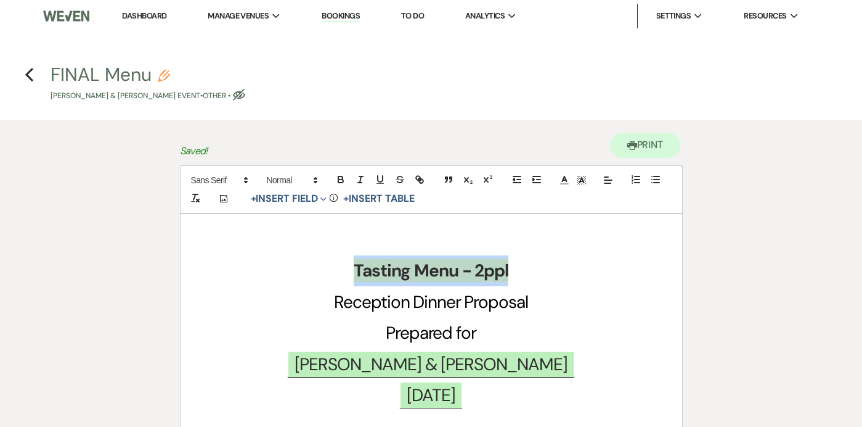
drag, startPoint x: 562, startPoint y: 281, endPoint x: 347, endPoint y: 253, distance: 216.9
click at [347, 255] on h1 "Tasting Menu - 2ppl" at bounding box center [431, 270] width 443 height 31
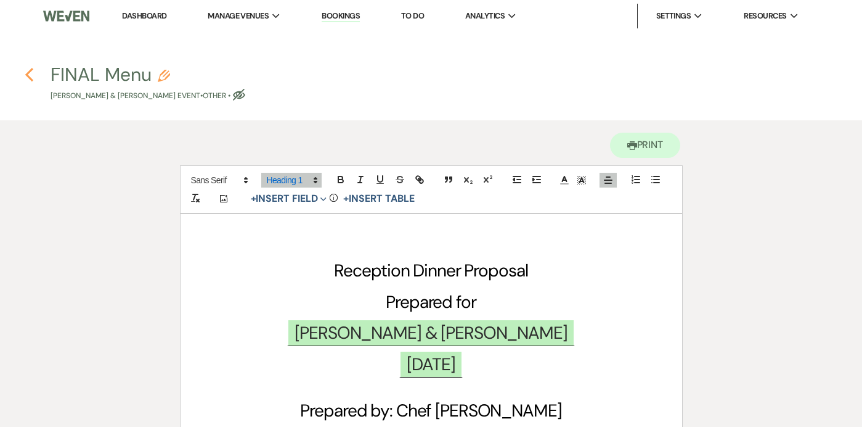
click at [26, 72] on icon "Previous" at bounding box center [29, 74] width 9 height 15
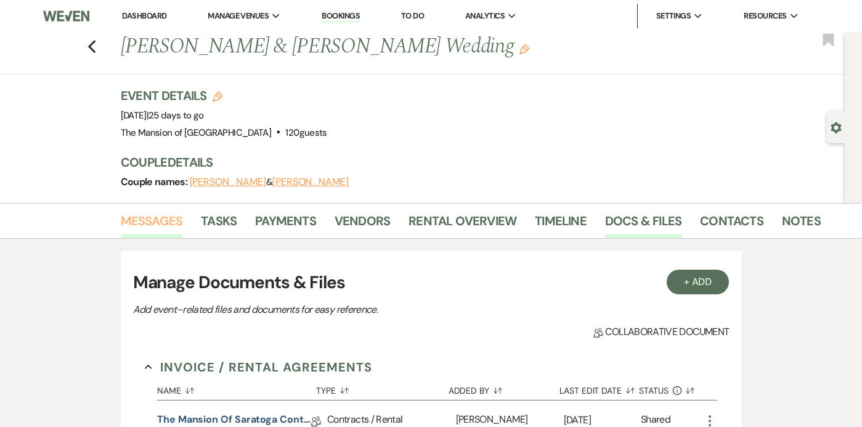
click at [152, 216] on link "Messages" at bounding box center [152, 224] width 62 height 27
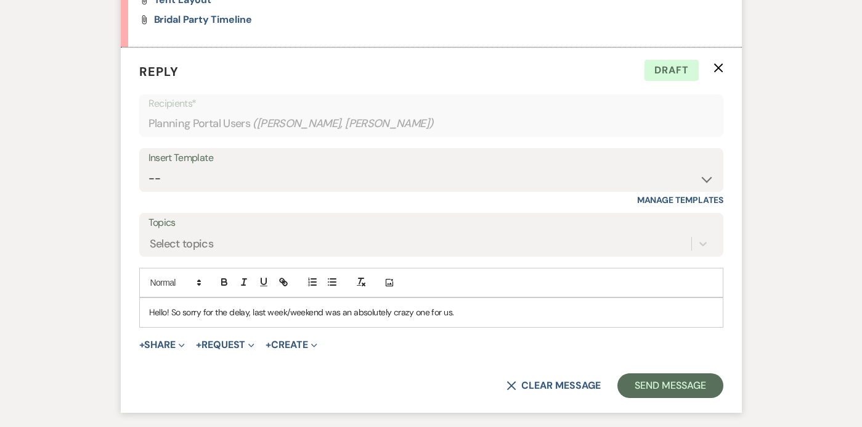
scroll to position [518, 0]
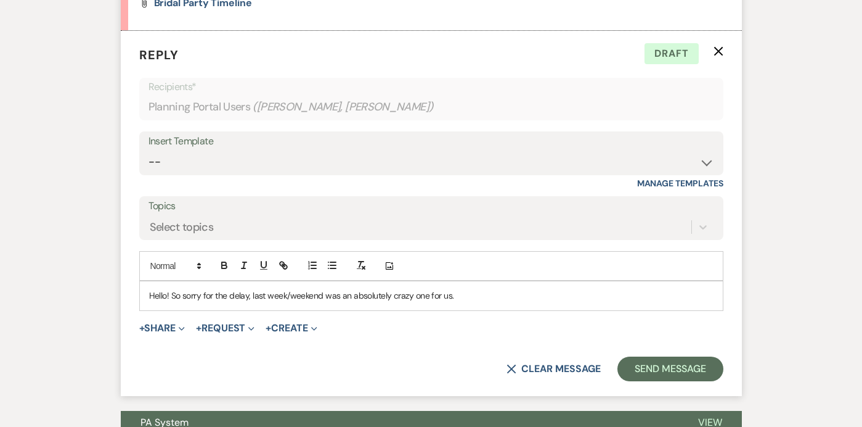
click at [495, 296] on p "Hello! So sorry for the delay, last week/weekend was an absolutely crazy one fo…" at bounding box center [431, 295] width 565 height 14
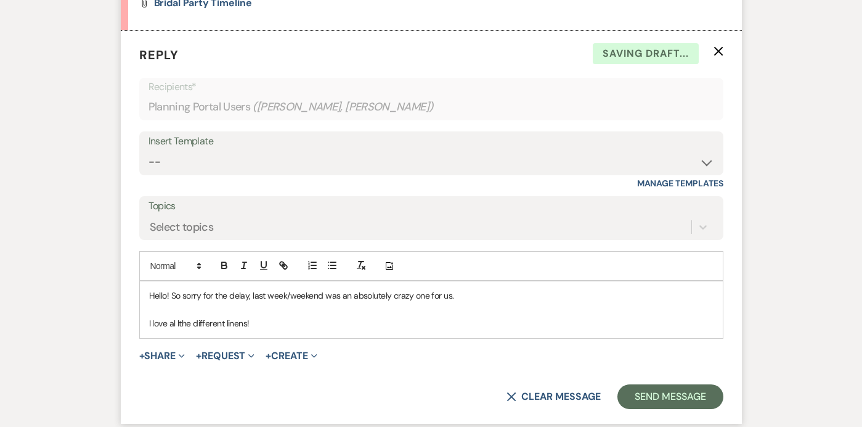
click at [176, 322] on p "I love al lthe different linens!" at bounding box center [431, 323] width 565 height 14
click at [266, 329] on p "I love all the different linens!" at bounding box center [431, 323] width 565 height 14
click at [676, 324] on p "I love all the different linens! Total for the food stations it will be about 4…" at bounding box center [431, 323] width 565 height 14
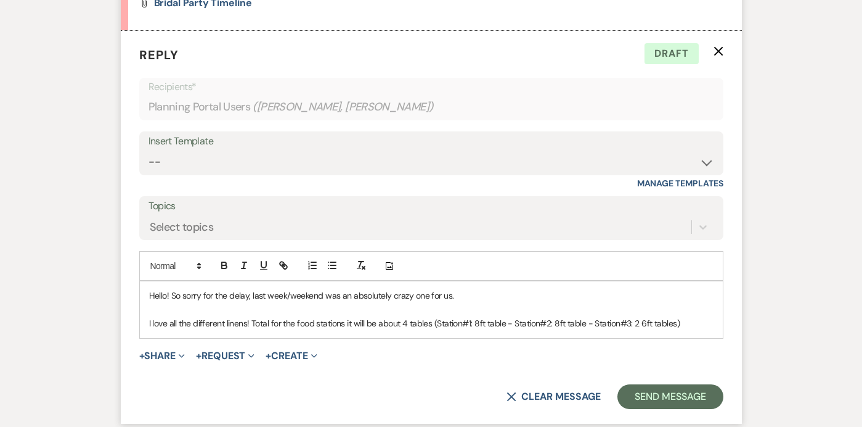
click at [641, 324] on p "I love all the different linens! Total for the food stations it will be about 4…" at bounding box center [431, 323] width 565 height 14
click at [554, 323] on p "I love all the different linens! Total for the food stations it will be about 4…" at bounding box center [431, 323] width 565 height 14
click at [475, 323] on p "I love all the different linens! Total for the food stations it will be about 4…" at bounding box center [431, 323] width 565 height 14
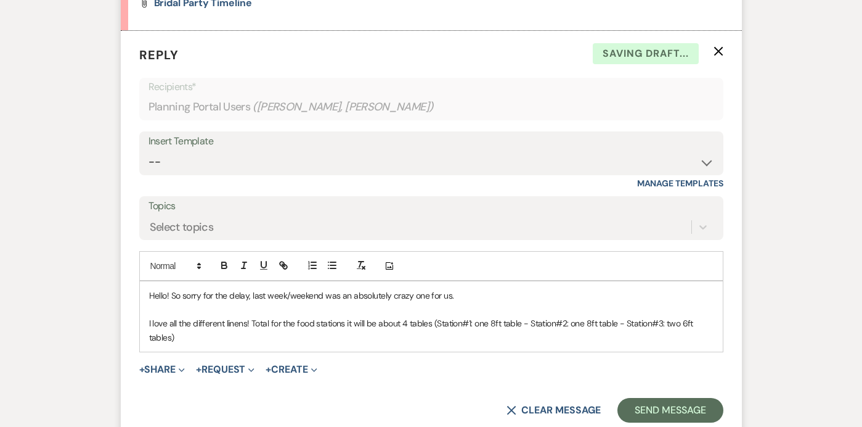
click at [496, 341] on p "I love all the different linens! Total for the food stations it will be about 4…" at bounding box center [431, 330] width 565 height 28
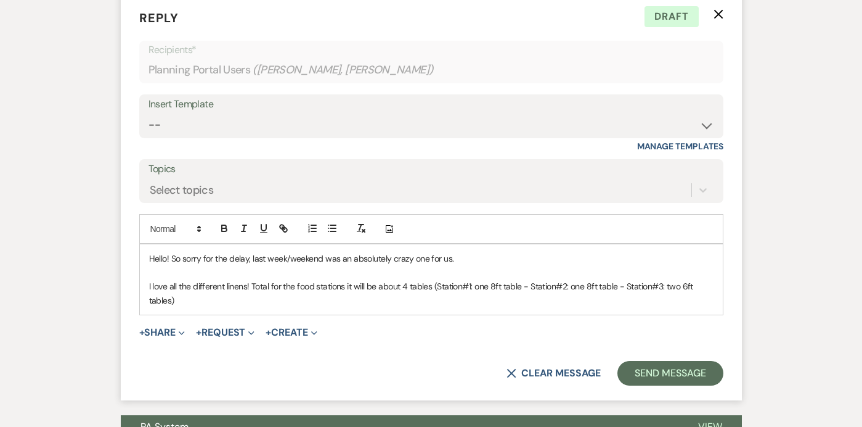
scroll to position [558, 0]
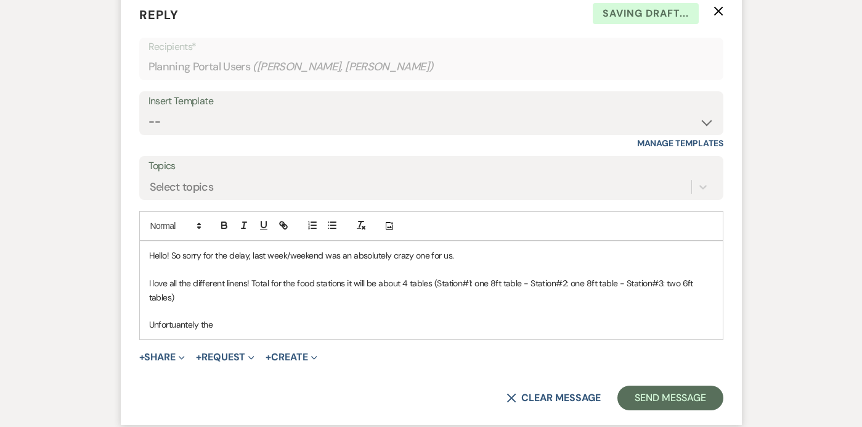
click at [188, 324] on p "Unfortuantely the" at bounding box center [431, 324] width 565 height 14
click at [186, 327] on p "Unfortuantely the" at bounding box center [431, 324] width 565 height 14
click at [321, 327] on p "The rehearsal is more or less a courtesy for you and helpful for me" at bounding box center [431, 324] width 565 height 14
drag, startPoint x: 415, startPoint y: 324, endPoint x: 343, endPoint y: 324, distance: 71.5
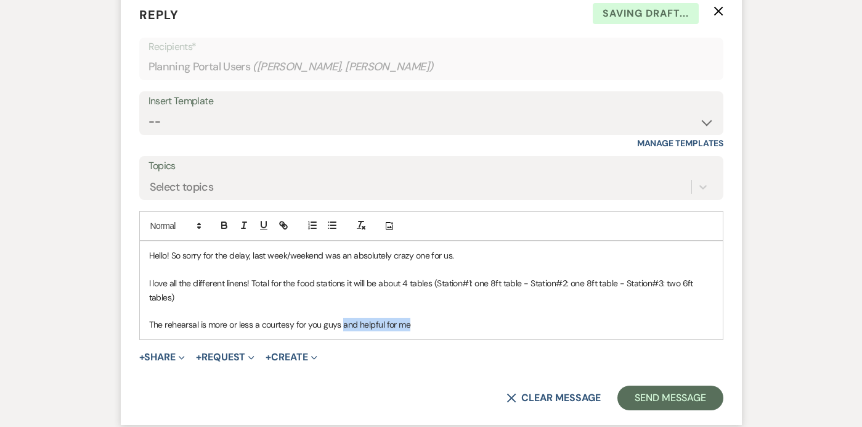
click at [343, 324] on p "The rehearsal is more or less a courtesy for you guys and helpful for me" at bounding box center [431, 324] width 565 height 14
click at [339, 325] on p "The rehearsal is more or less a courtesy for you guys so it isn't technically p…" at bounding box center [431, 324] width 565 height 14
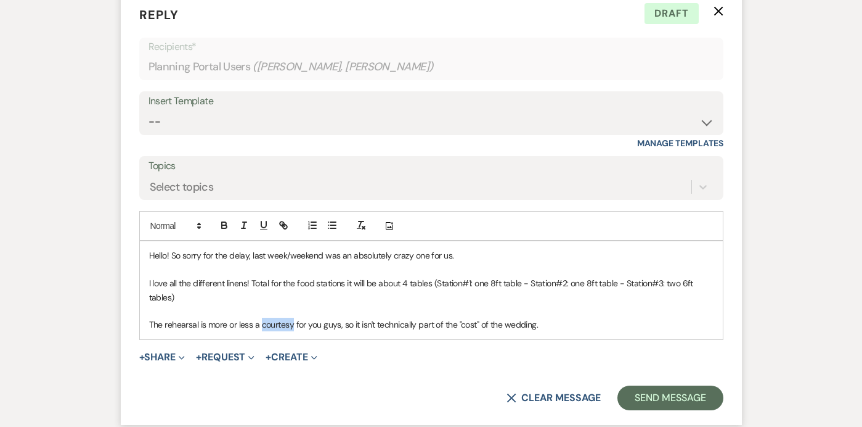
drag, startPoint x: 293, startPoint y: 327, endPoint x: 261, endPoint y: 325, distance: 32.7
click at [261, 325] on p "The rehearsal is more or less a courtesy for you guys, so it isn't technically …" at bounding box center [431, 324] width 565 height 14
drag, startPoint x: 261, startPoint y: 324, endPoint x: 211, endPoint y: 325, distance: 49.9
click at [211, 325] on p "The rehearsal is more or less a for you guys, so it isn't technically part of t…" at bounding box center [431, 324] width 565 height 14
click at [303, 324] on p "The rehearsal is just an option for you guys, so it isn't technically part of t…" at bounding box center [431, 324] width 565 height 14
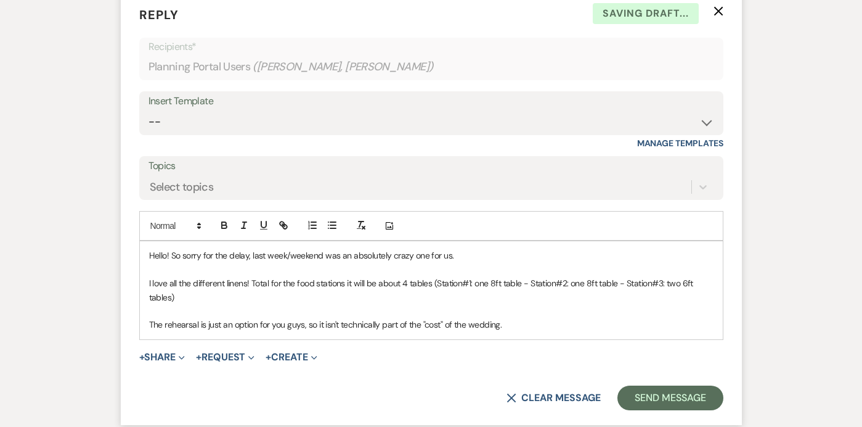
click at [295, 324] on p "The rehearsal is just an option for you guys, so it isn't technically part of t…" at bounding box center [431, 324] width 565 height 14
drag, startPoint x: 227, startPoint y: 325, endPoint x: 197, endPoint y: 325, distance: 29.6
click at [197, 325] on p "The rehearsal is , so it isn't technically part of the "cost" of the wedding." at bounding box center [431, 324] width 565 height 14
click at [388, 326] on p "The rehearsal isn't technically part of the "cost" of the wedding." at bounding box center [431, 324] width 565 height 14
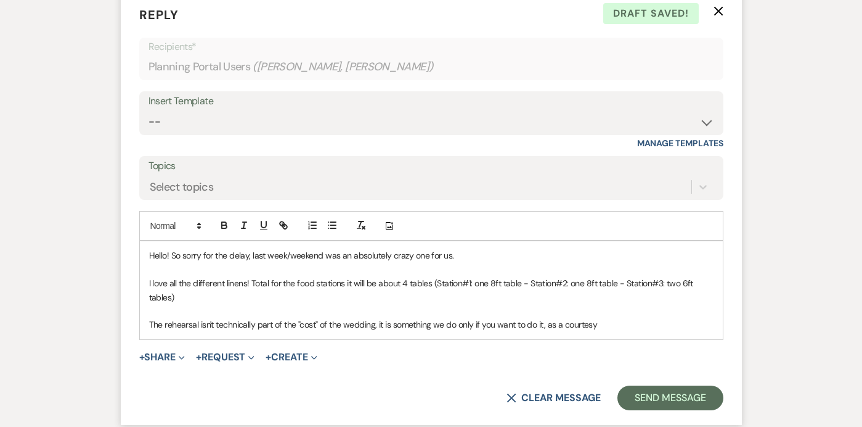
drag, startPoint x: 601, startPoint y: 324, endPoint x: 544, endPoint y: 327, distance: 57.4
click at [544, 327] on p "The rehearsal isn't technically part of the "cost" of the wedding, it is someth…" at bounding box center [431, 324] width 565 height 14
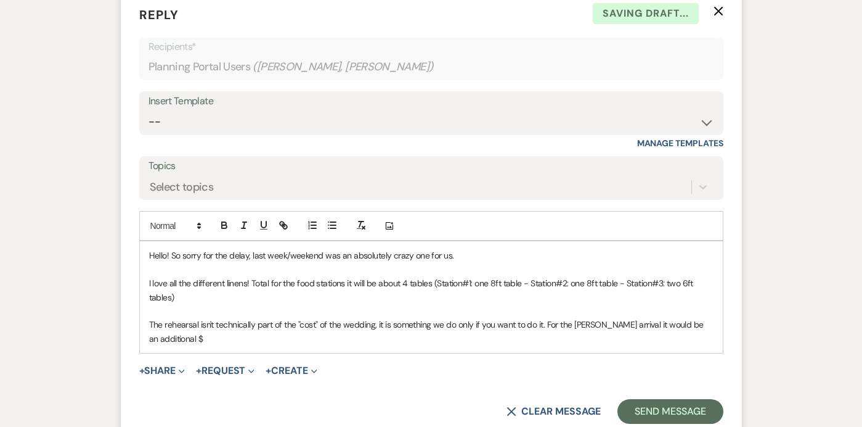
click at [587, 326] on p "The rehearsal isn't technically part of the "cost" of the wedding, it is someth…" at bounding box center [431, 331] width 565 height 28
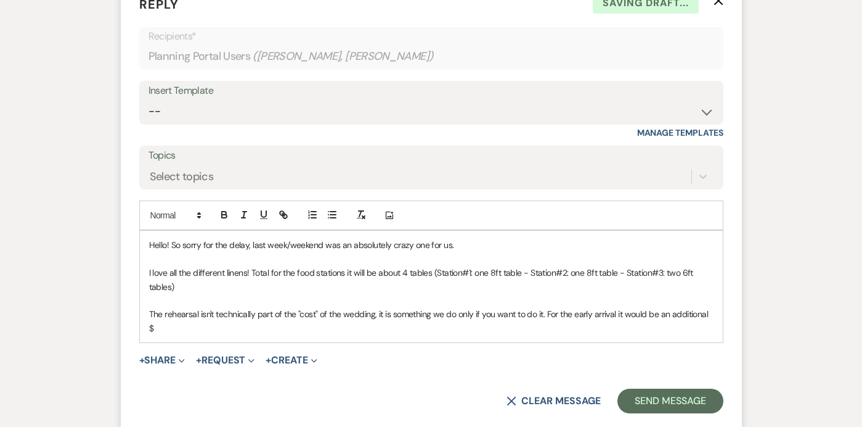
scroll to position [0, 0]
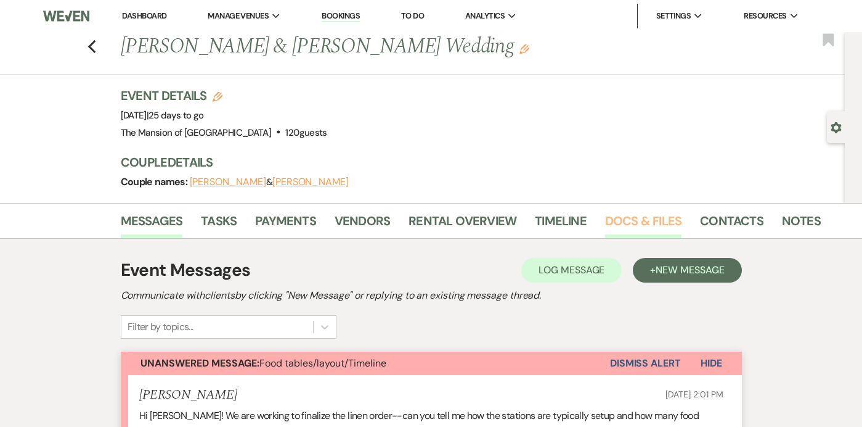
click at [628, 211] on link "Docs & Files" at bounding box center [643, 224] width 76 height 27
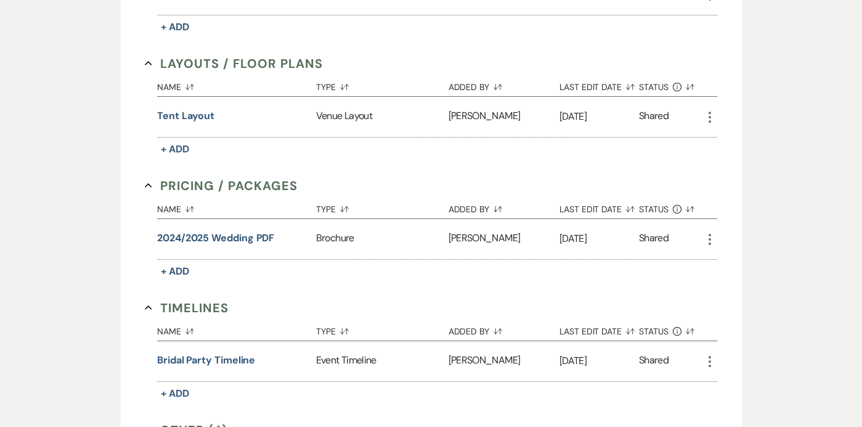
scroll to position [682, 0]
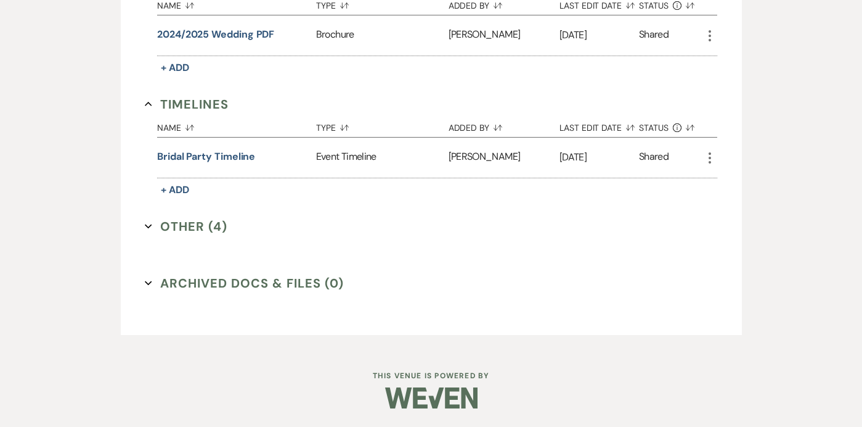
click at [151, 225] on icon "Expand" at bounding box center [148, 226] width 7 height 7
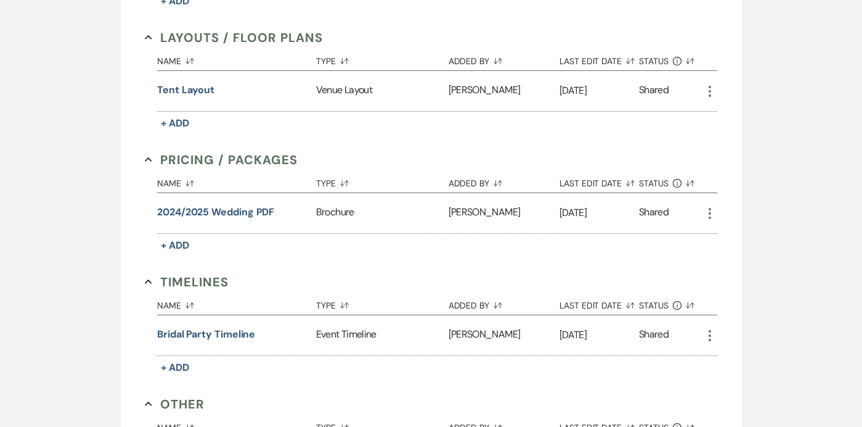
scroll to position [505, 0]
click at [184, 330] on button "Bridal Party Timeline" at bounding box center [206, 333] width 98 height 15
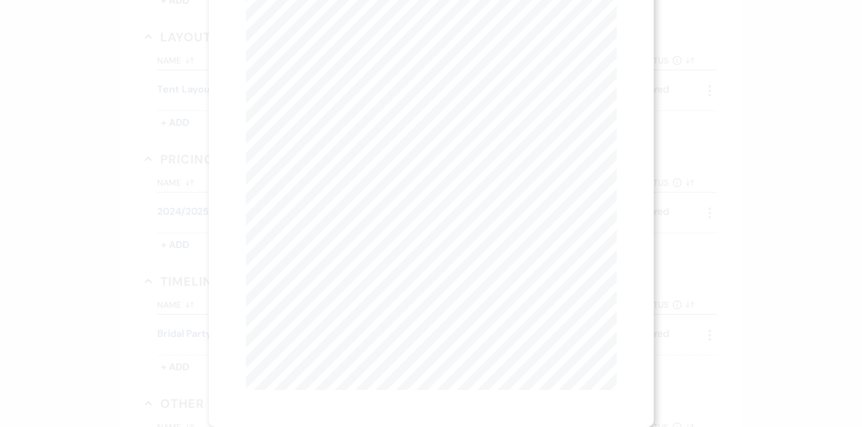
scroll to position [0, 0]
click at [609, 31] on use "button" at bounding box center [611, 33] width 10 height 10
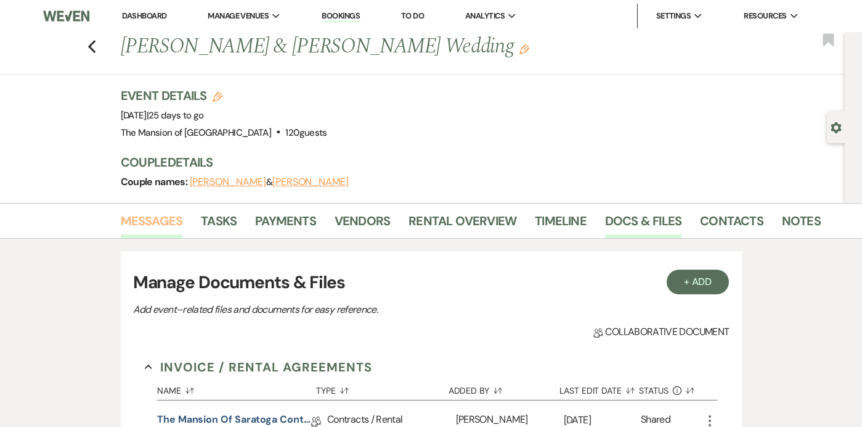
click at [147, 220] on link "Messages" at bounding box center [152, 224] width 62 height 27
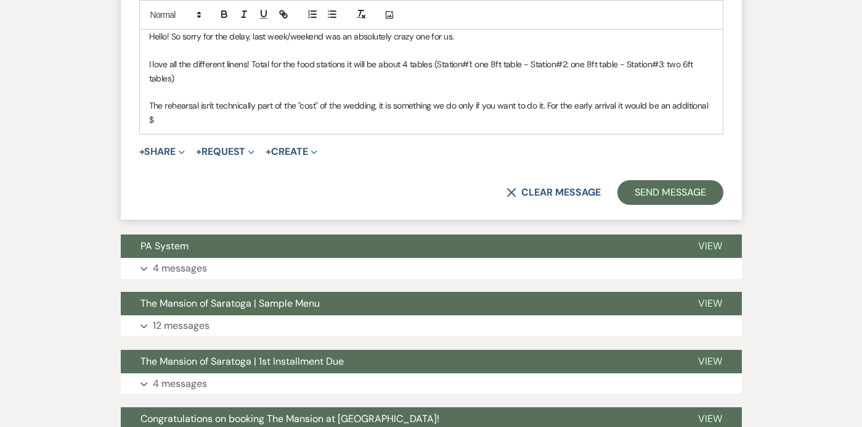
scroll to position [573, 0]
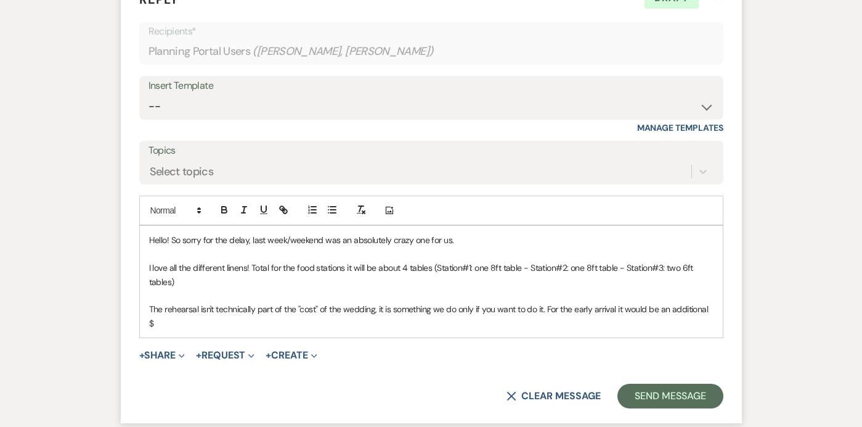
click at [574, 313] on p "The rehearsal isn't technically part of the "cost" of the wedding, it is someth…" at bounding box center [431, 316] width 565 height 28
click at [554, 324] on p "The rehearsal isn't technically part of the "cost" of the wedding, it is someth…" at bounding box center [431, 316] width 565 height 28
click at [544, 312] on p "The rehearsal isn't technically part of the "cost" of the wedding, it is someth…" at bounding box center [431, 316] width 565 height 28
click at [573, 319] on p "The rehearsal isn't technically part of the "cost" of the wedding, it is someth…" at bounding box center [431, 316] width 565 height 28
click at [257, 310] on p "The rehearsal isn't technically part of the "cost" of the wedding, it is someth…" at bounding box center [431, 316] width 565 height 28
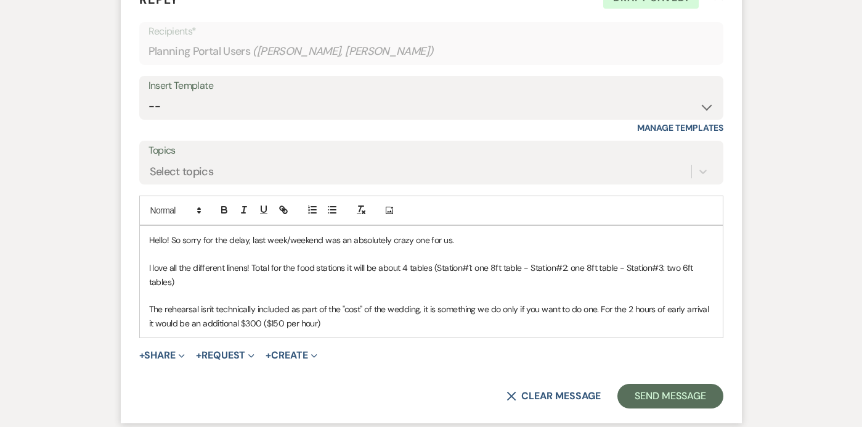
click at [425, 306] on p "The rehearsal isn't technically included as part of the "cost" of the wedding, …" at bounding box center [431, 316] width 565 height 28
click at [428, 314] on p "The rehearsal isn't technically included as part of the "cost" of the wedding, …" at bounding box center [431, 316] width 565 height 28
click at [438, 325] on p "The rehearsal isn't technically included as part of the "cost" of the wedding, …" at bounding box center [431, 316] width 565 height 28
click at [600, 308] on p "The rehearsal isn't technically included as part of the "cost" of the wedding, …" at bounding box center [431, 316] width 565 height 28
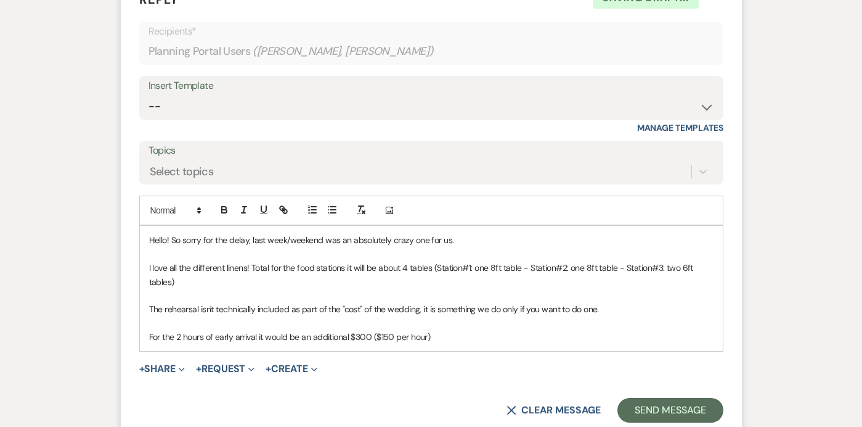
click at [494, 335] on p "For the 2 hours of early arrival it would be an additional $300 ($150 per hour)" at bounding box center [431, 337] width 565 height 14
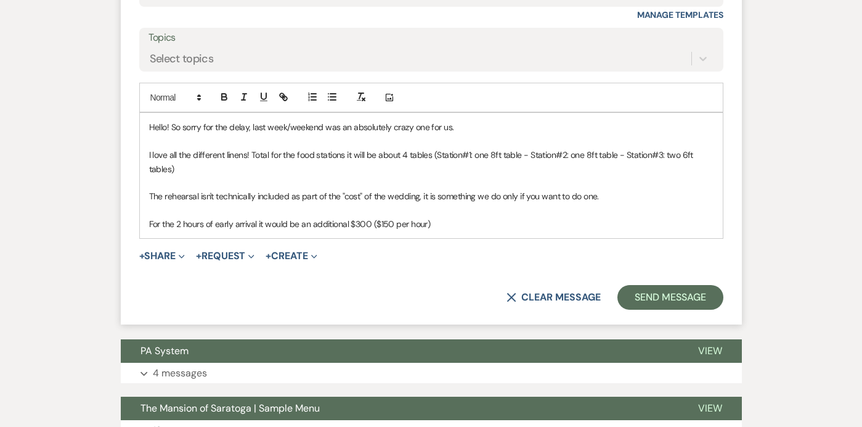
scroll to position [687, 0]
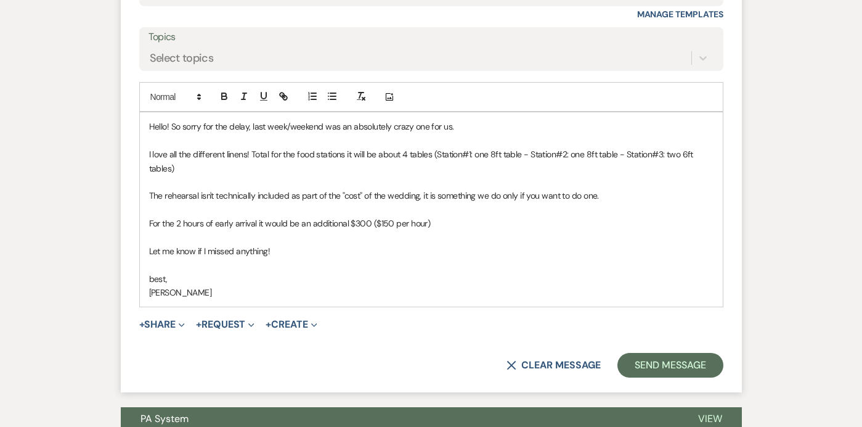
click at [288, 252] on p "Let me know if I missed anything!" at bounding box center [431, 251] width 565 height 14
click at [153, 279] on p "best," at bounding box center [431, 279] width 565 height 14
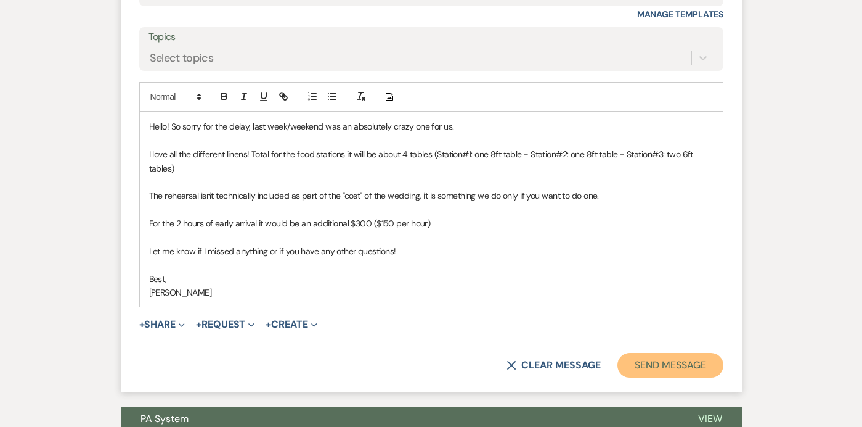
click at [671, 365] on button "Send Message" at bounding box center [670, 365] width 105 height 25
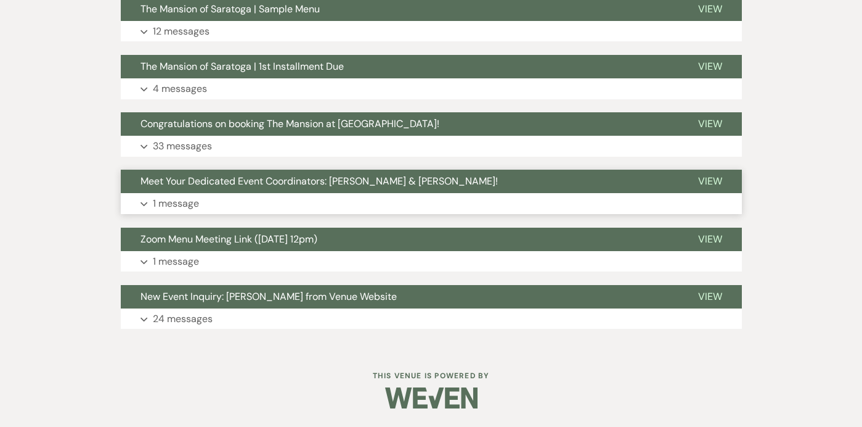
scroll to position [0, 0]
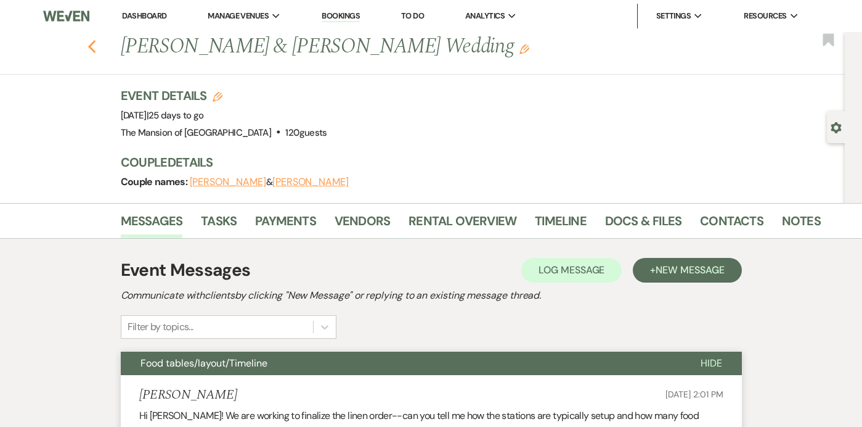
click at [92, 44] on use "button" at bounding box center [92, 47] width 8 height 14
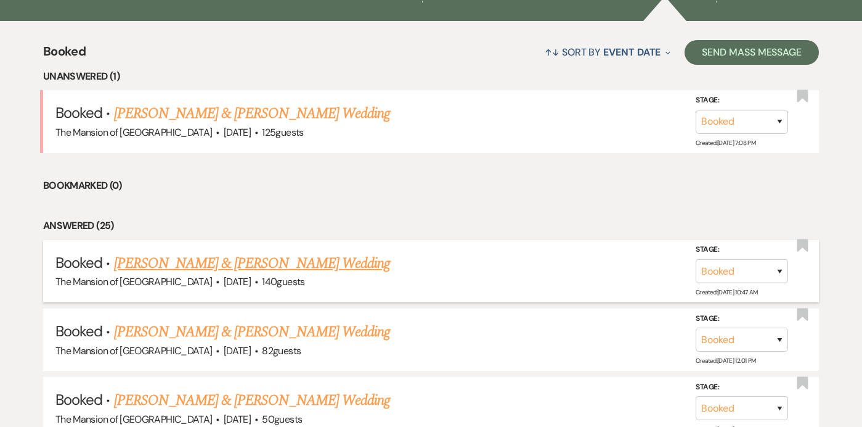
scroll to position [462, 0]
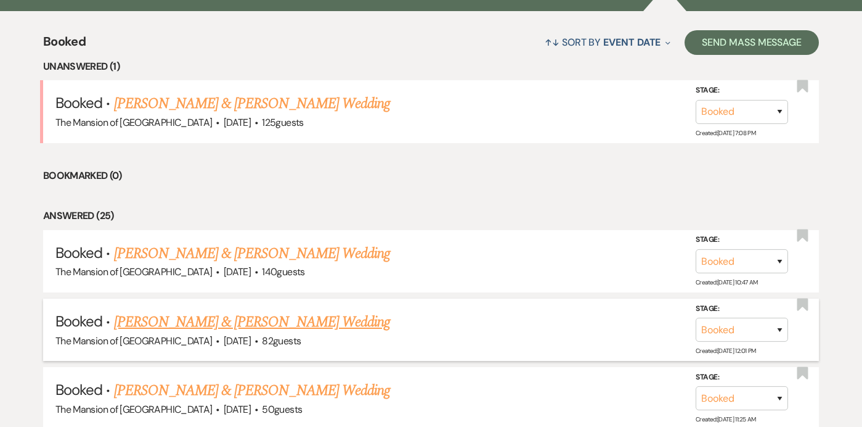
click at [265, 322] on link "[PERSON_NAME] & [PERSON_NAME] Wedding" at bounding box center [252, 322] width 276 height 22
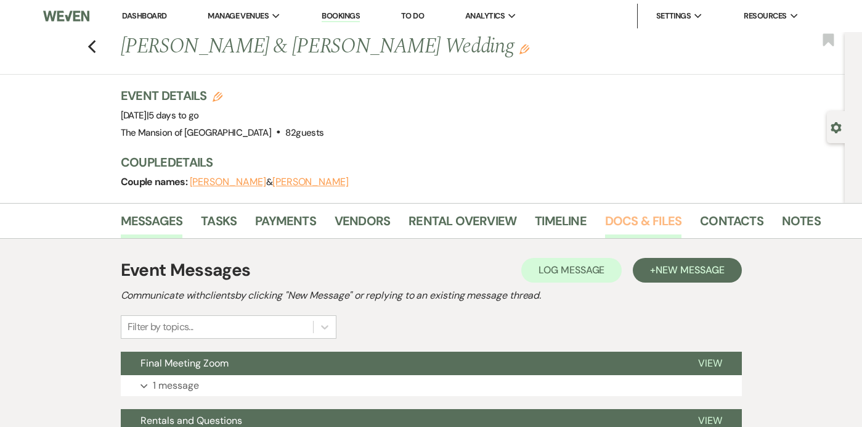
click at [624, 219] on link "Docs & Files" at bounding box center [643, 224] width 76 height 27
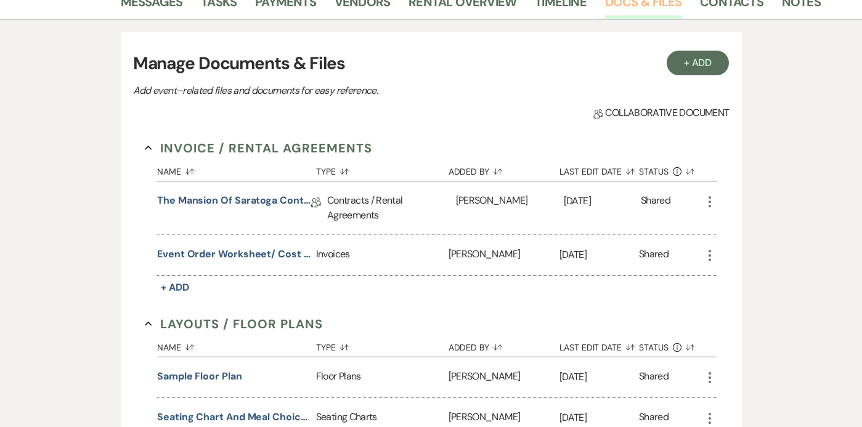
scroll to position [221, 0]
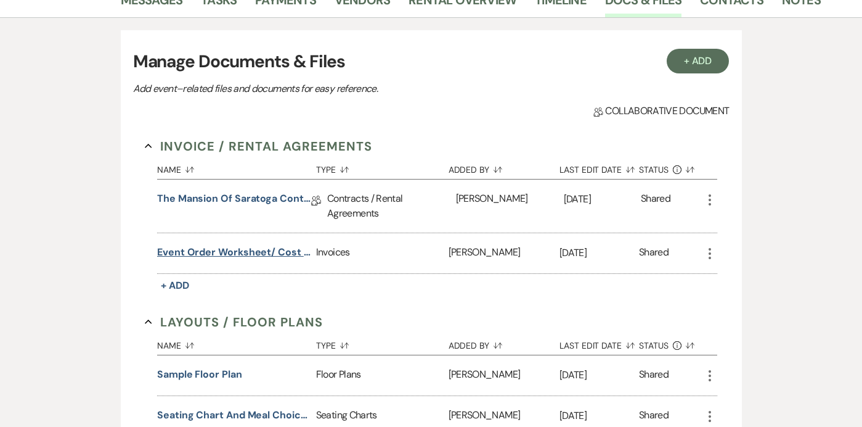
click at [276, 256] on button "Event Order Worksheet/ Cost Estimate" at bounding box center [234, 252] width 154 height 15
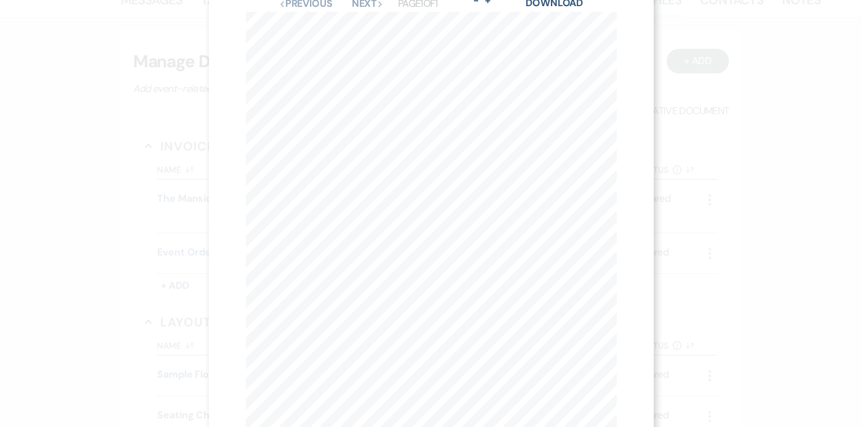
scroll to position [43, 0]
click at [63, 218] on div "X Previous Previous Next Next Page 1 of 1 - Zoom + Download Event Order Workshe…" at bounding box center [431, 213] width 862 height 427
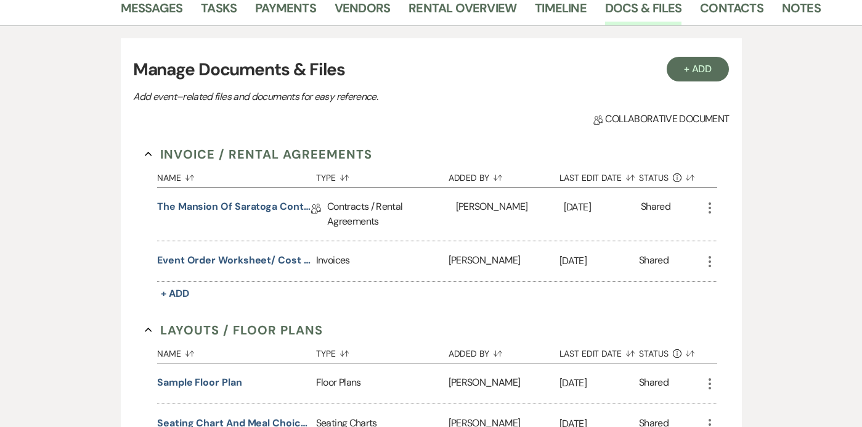
scroll to position [214, 0]
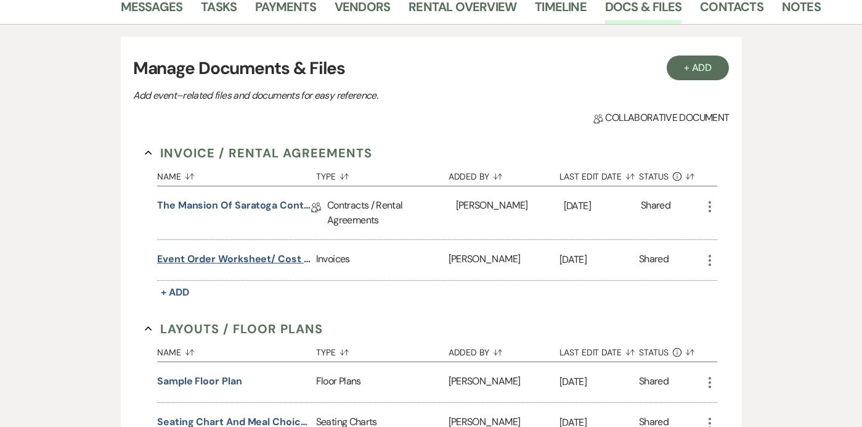
click at [237, 260] on button "Event Order Worksheet/ Cost Estimate" at bounding box center [234, 258] width 154 height 15
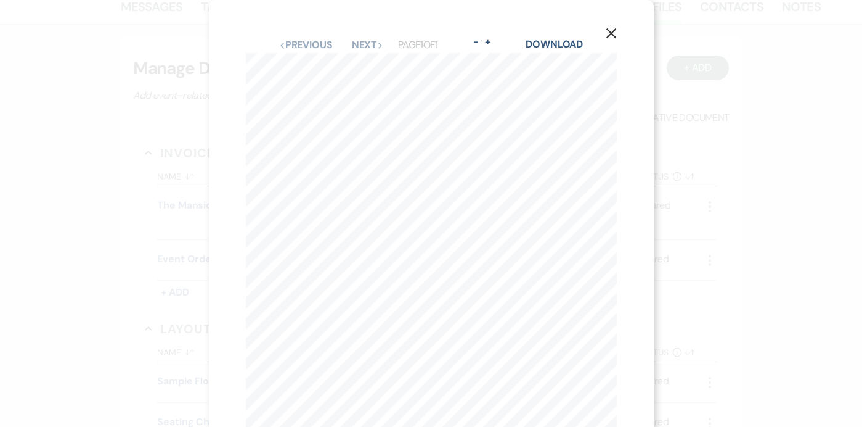
click at [607, 29] on use "button" at bounding box center [611, 33] width 10 height 10
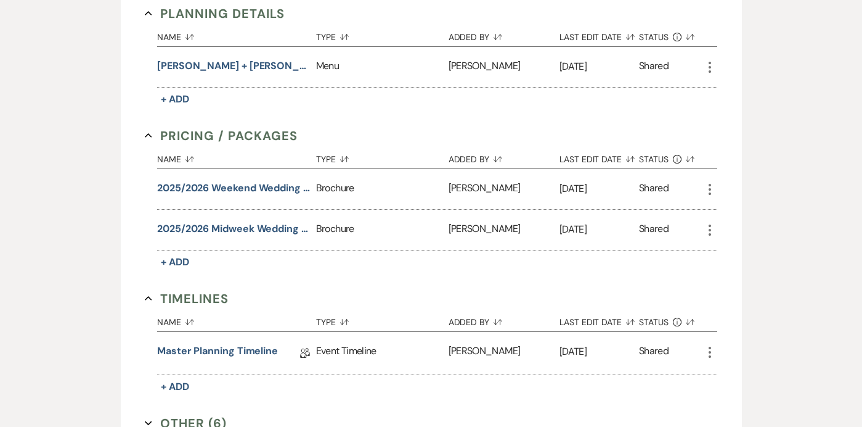
scroll to position [1010, 0]
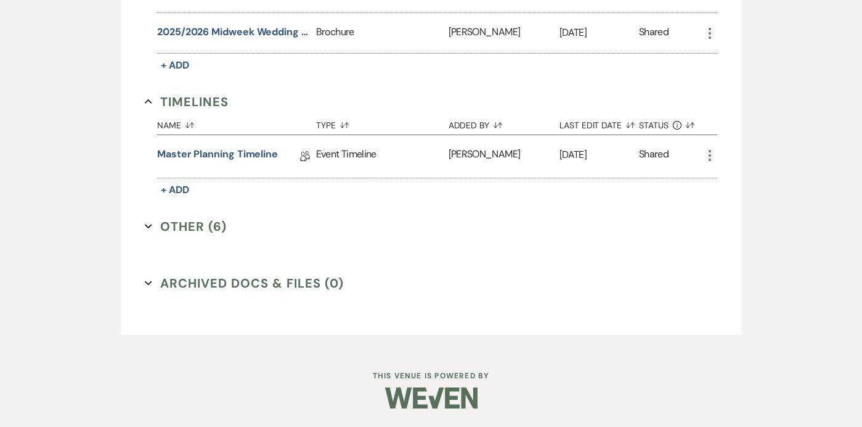
click at [145, 224] on icon "Expand" at bounding box center [148, 226] width 7 height 7
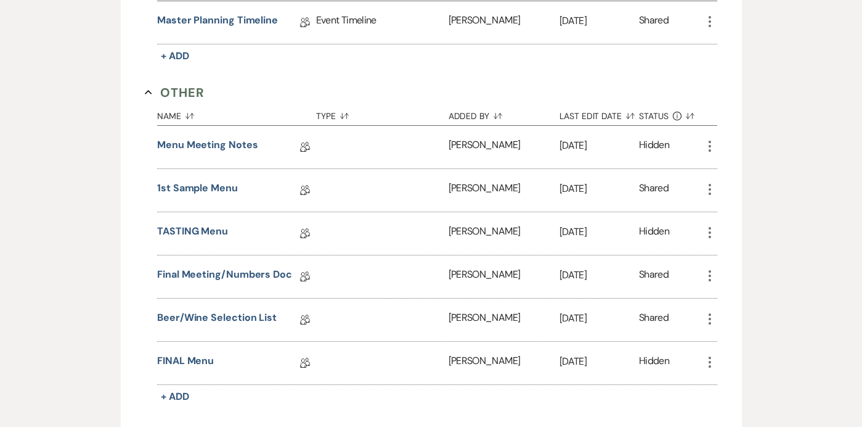
scroll to position [1145, 0]
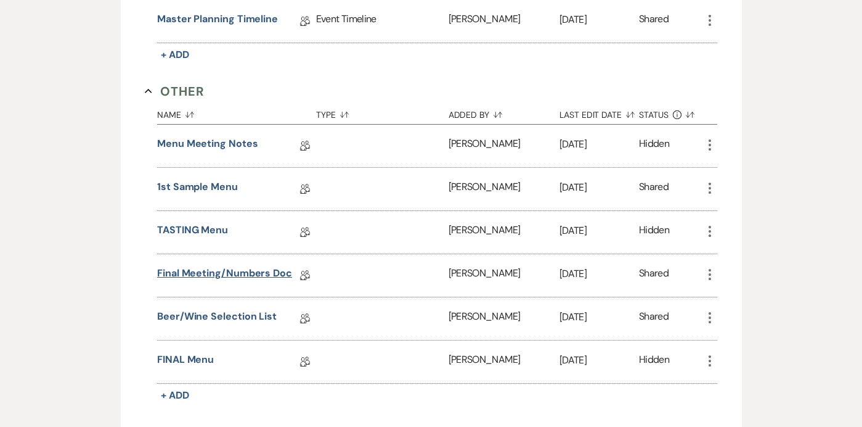
click at [261, 268] on link "Final Meeting/Numbers Doc" at bounding box center [224, 275] width 135 height 19
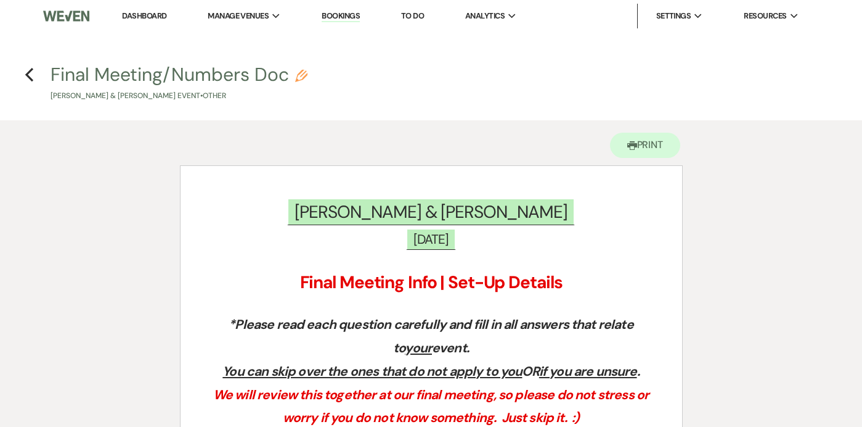
click at [35, 66] on h4 "Previous Final Meeting/Numbers Doc Pencil [PERSON_NAME] & [PERSON_NAME] Event •…" at bounding box center [431, 82] width 862 height 40
click at [31, 75] on icon "Previous" at bounding box center [29, 74] width 9 height 15
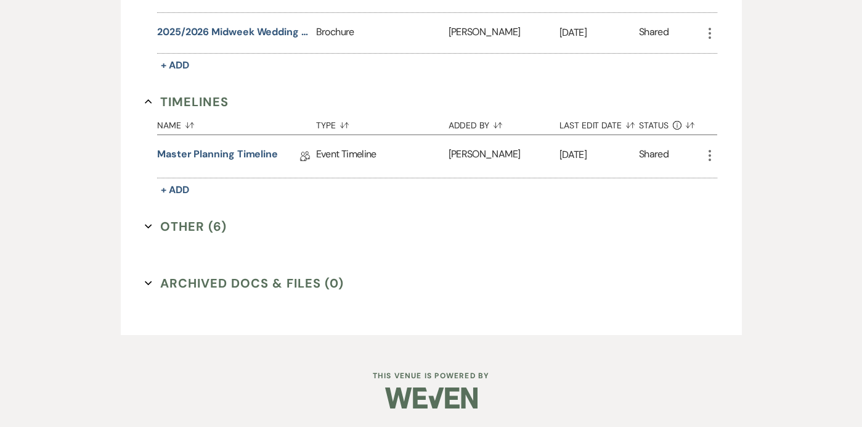
click at [155, 220] on button "Other (6) Expand" at bounding box center [186, 226] width 82 height 18
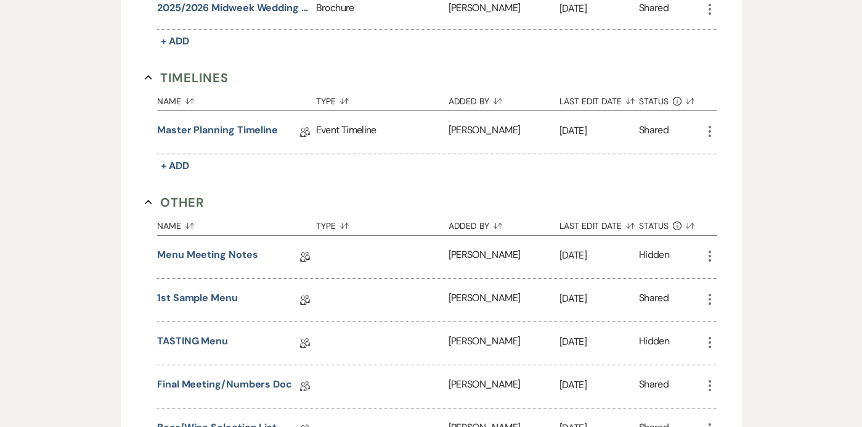
scroll to position [1031, 0]
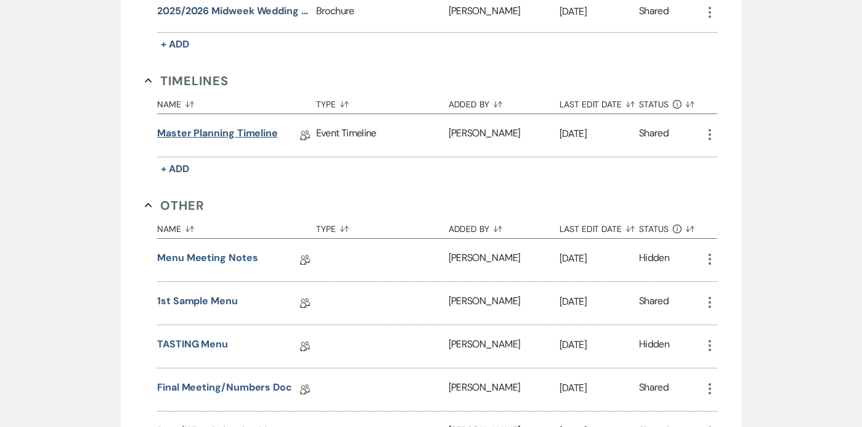
click at [213, 128] on link "Master Planning Timeline" at bounding box center [217, 135] width 121 height 19
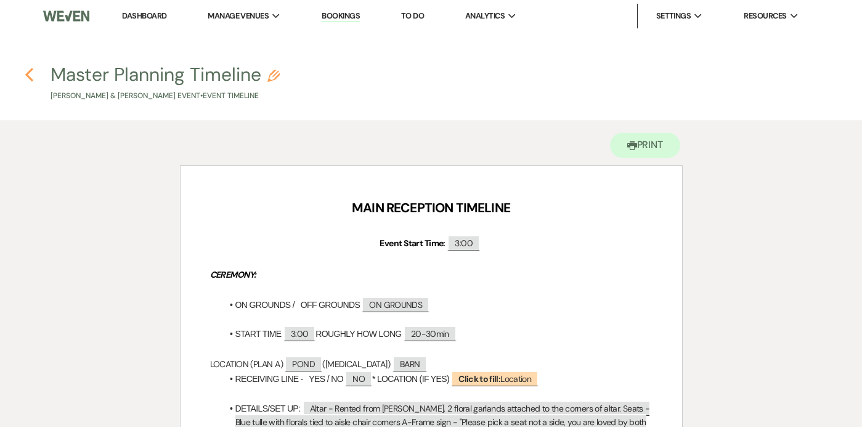
click at [33, 78] on icon "Previous" at bounding box center [29, 74] width 9 height 15
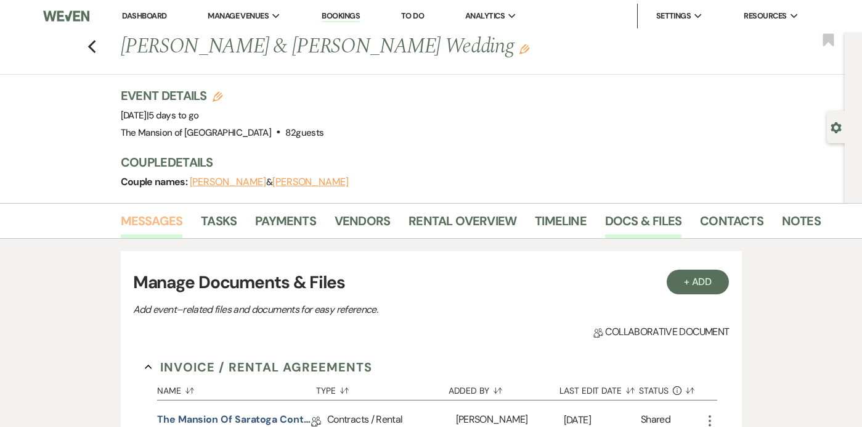
click at [160, 215] on link "Messages" at bounding box center [152, 224] width 62 height 27
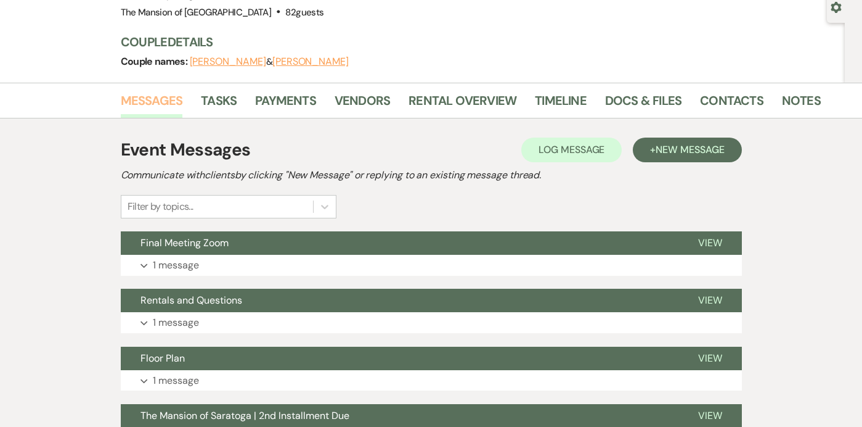
scroll to position [129, 0]
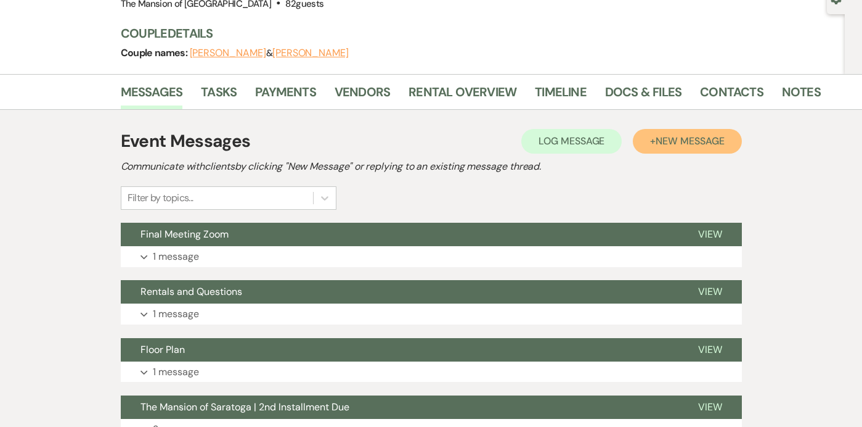
click at [660, 136] on span "New Message" at bounding box center [690, 140] width 68 height 13
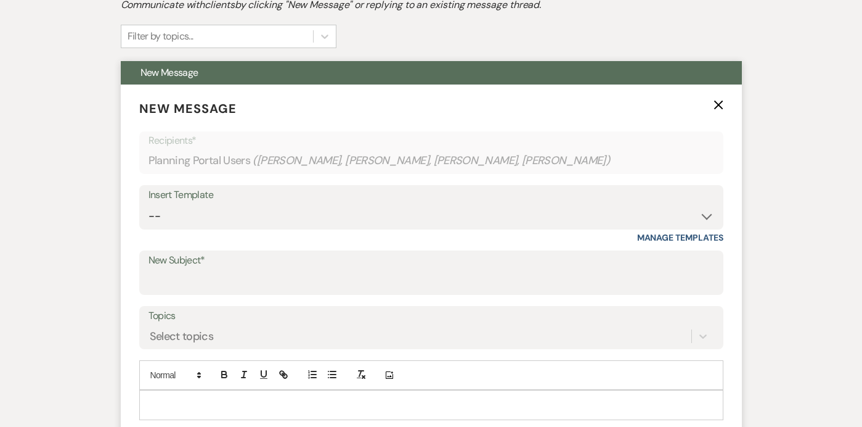
scroll to position [290, 0]
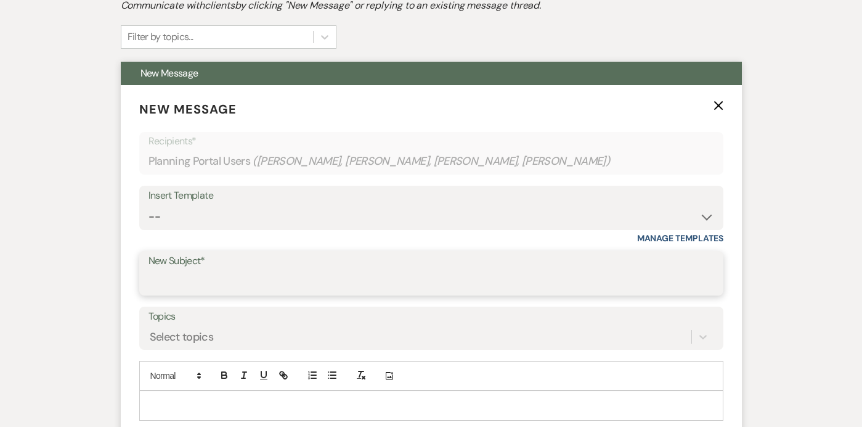
click at [200, 274] on input "New Subject*" at bounding box center [432, 282] width 566 height 24
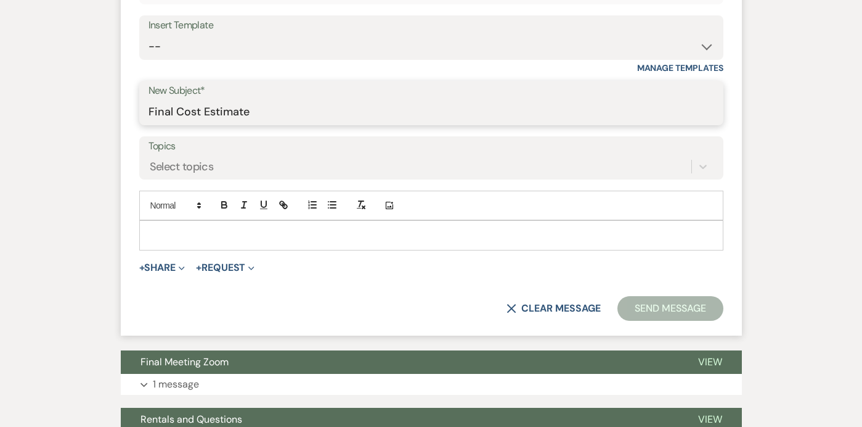
scroll to position [464, 0]
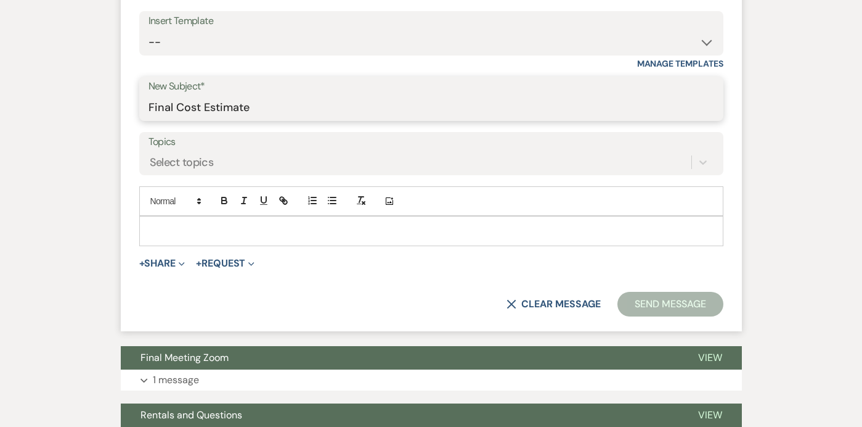
type input "Final Cost Estimate"
click at [307, 243] on div at bounding box center [431, 230] width 583 height 28
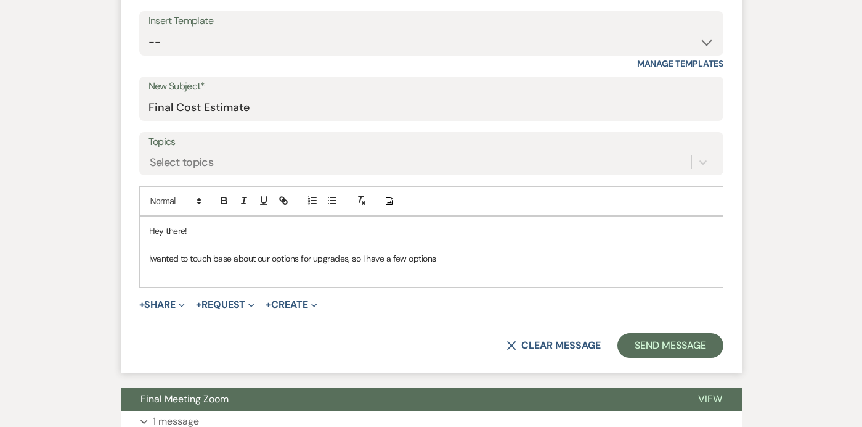
click at [153, 255] on p "Iwanted to touch base about our options for upgrades, so I have a few options" at bounding box center [431, 258] width 565 height 14
click at [145, 262] on div "Hey there! I wanted to touch base about our options for upgrades, so I have a f…" at bounding box center [431, 251] width 583 height 70
click at [462, 263] on p "I wanted to touch base about our options for upgrades, so I have a few options" at bounding box center [431, 258] width 565 height 14
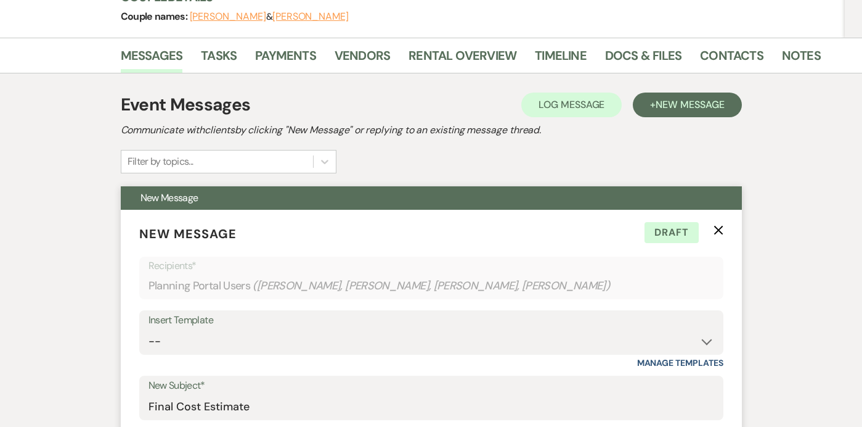
scroll to position [0, 0]
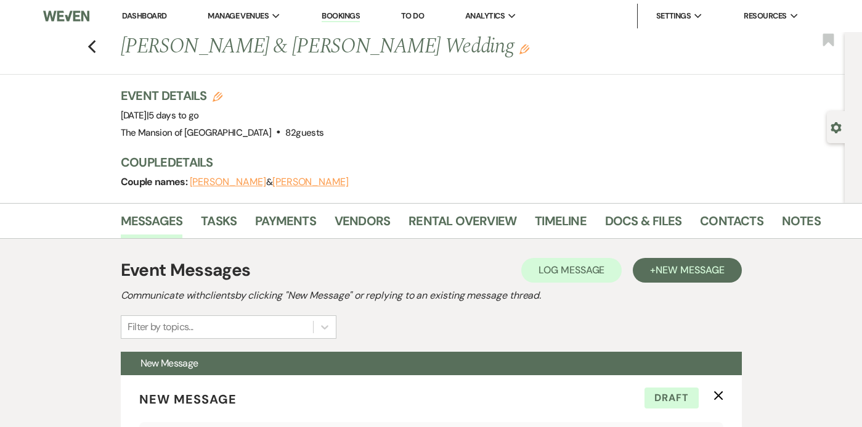
click at [135, 13] on link "Dashboard" at bounding box center [144, 15] width 44 height 10
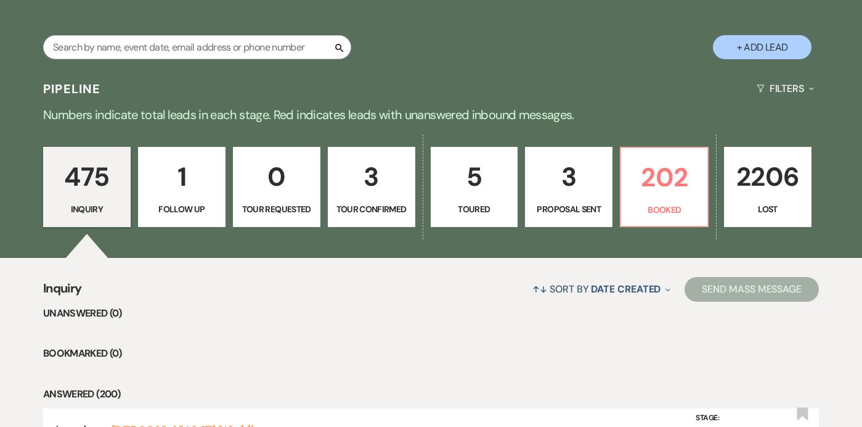
scroll to position [266, 0]
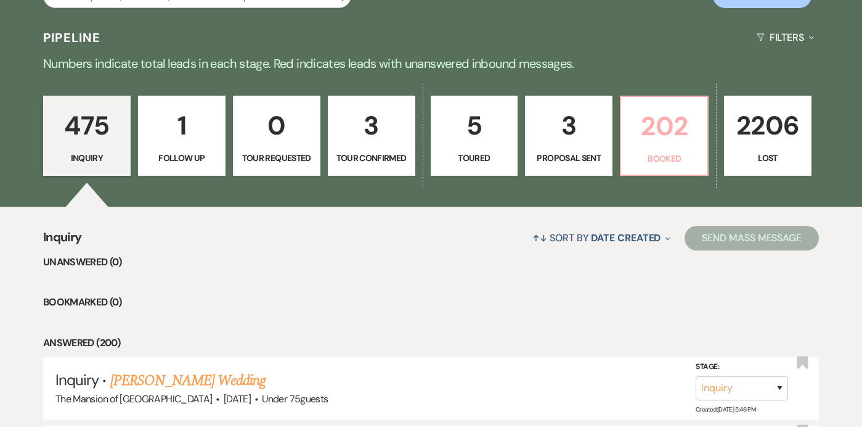
click at [649, 155] on p "Booked" at bounding box center [665, 159] width 72 height 14
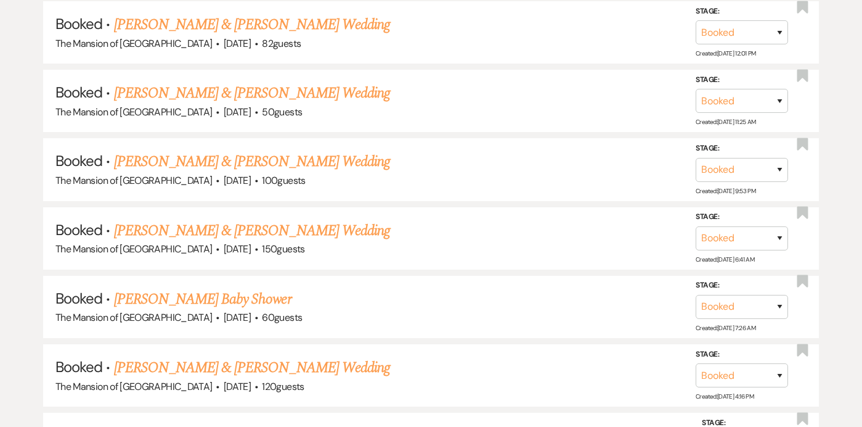
scroll to position [758, 0]
click at [260, 158] on link "[PERSON_NAME] & [PERSON_NAME] Wedding" at bounding box center [252, 162] width 276 height 22
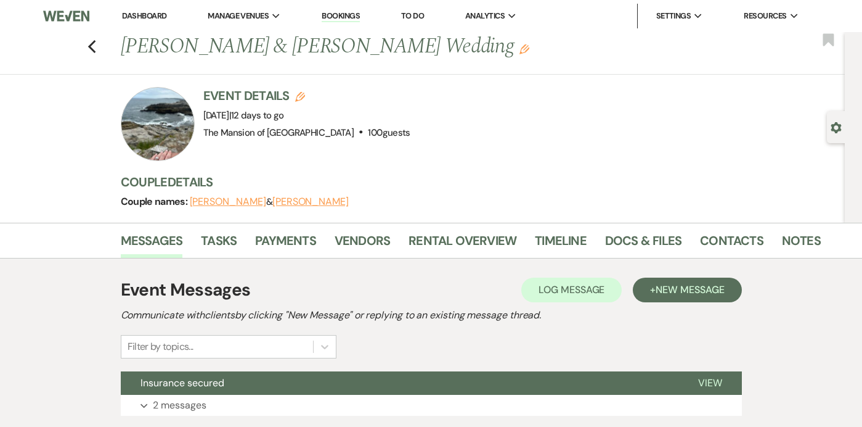
click at [97, 51] on div "Previous [PERSON_NAME] & [PERSON_NAME] Wedding Edit Bookmark" at bounding box center [419, 53] width 851 height 43
click at [90, 48] on use "button" at bounding box center [92, 47] width 8 height 14
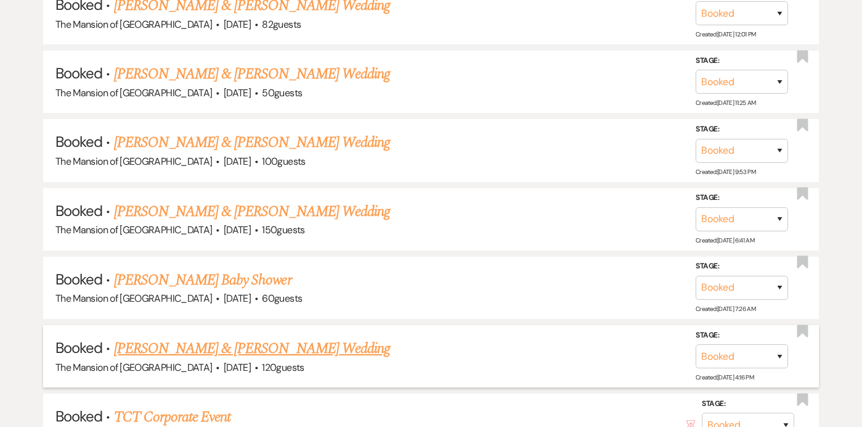
scroll to position [779, 0]
